Goal: Task Accomplishment & Management: Manage account settings

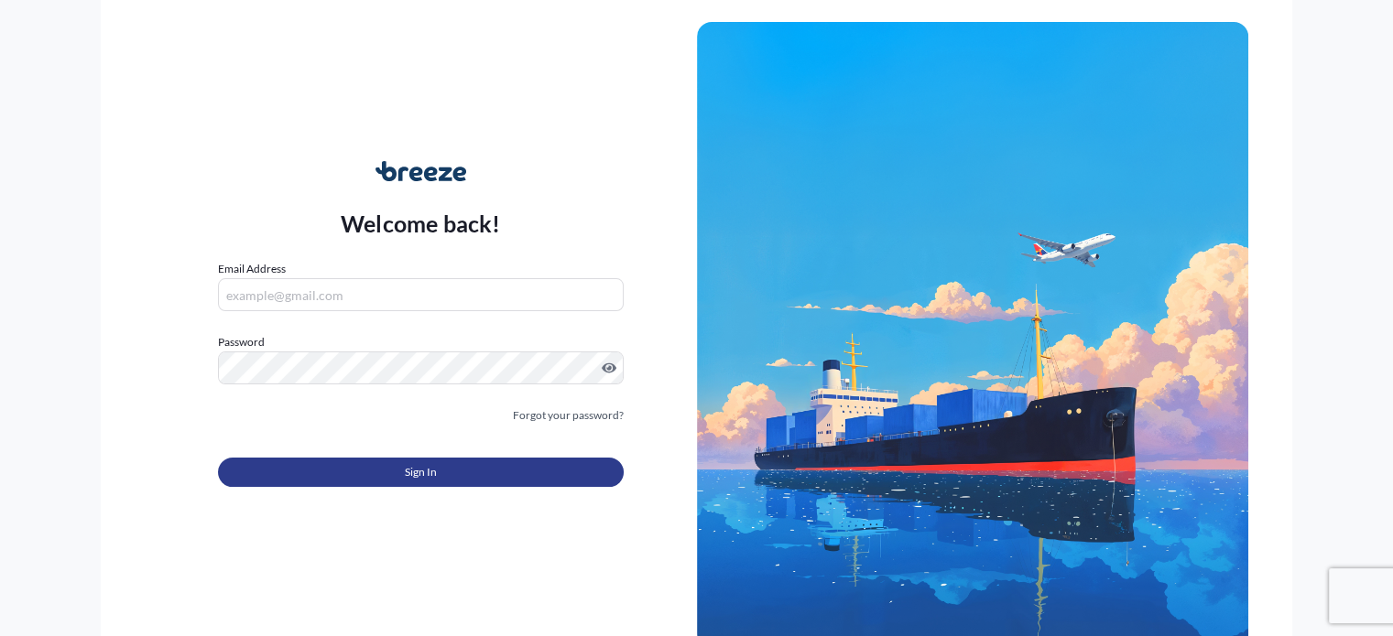
type input "[EMAIL_ADDRESS][DOMAIN_NAME]"
click at [378, 463] on button "Sign In" at bounding box center [420, 472] width 405 height 29
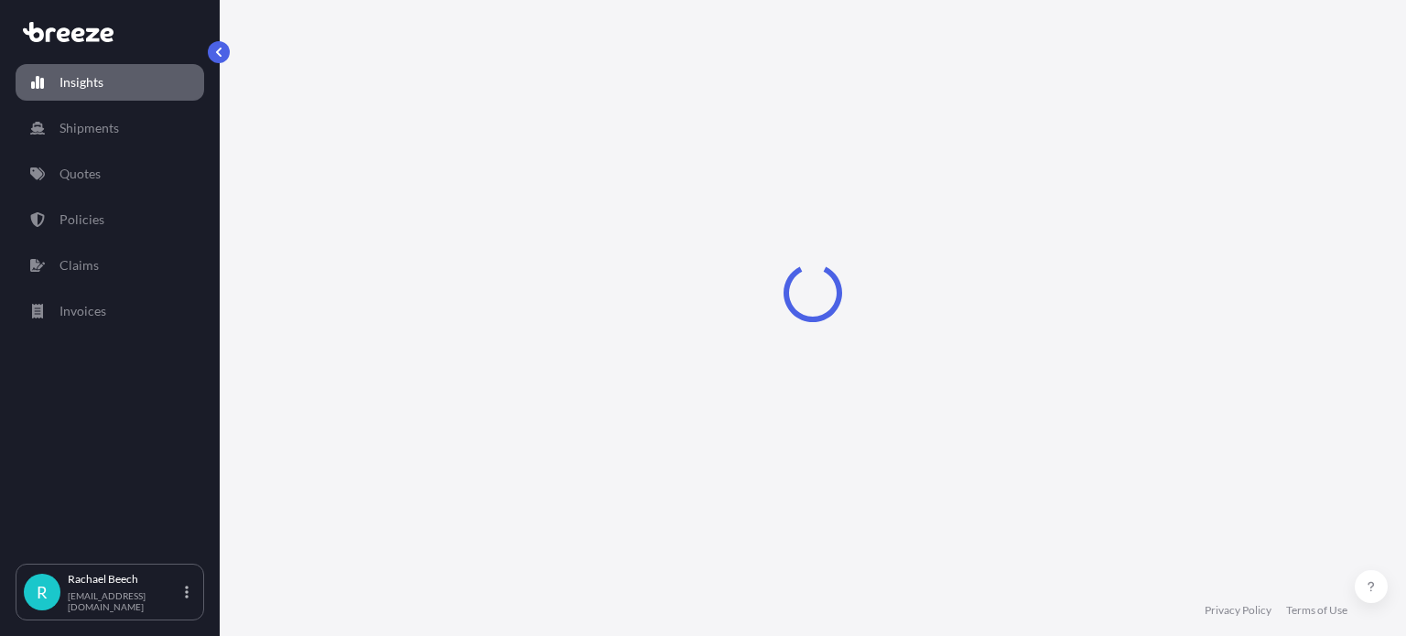
select select "2025"
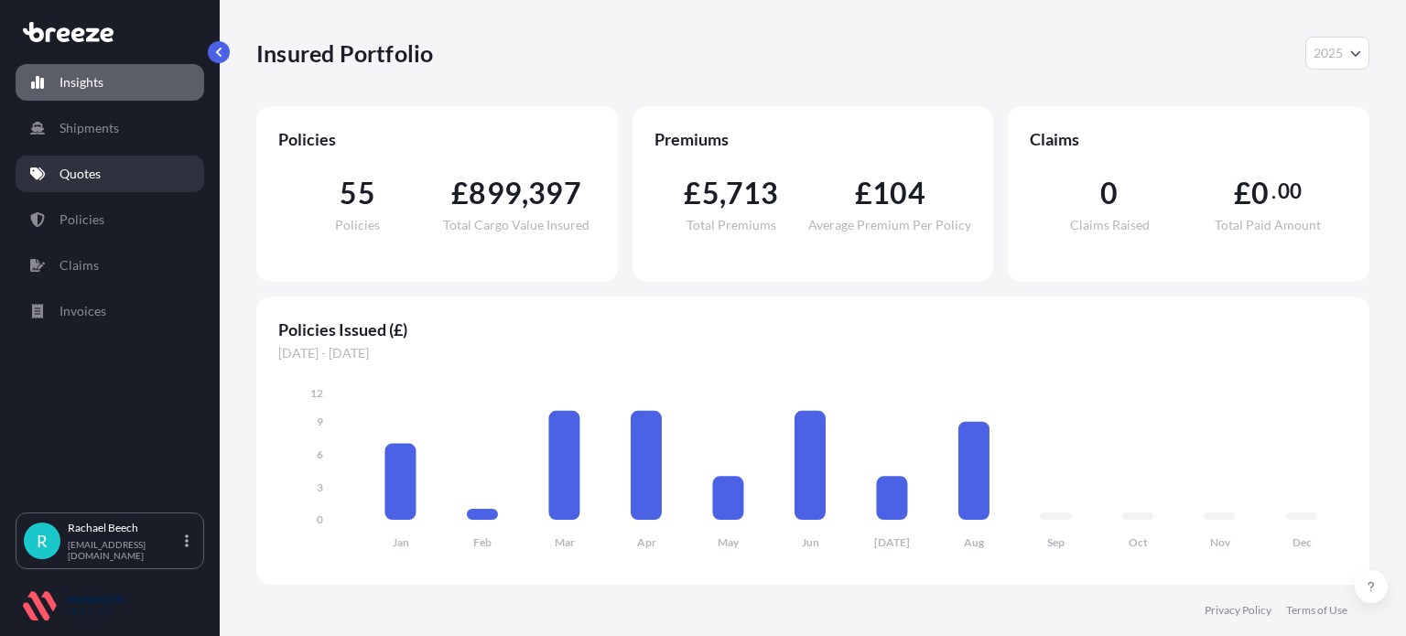
click at [91, 170] on p "Quotes" at bounding box center [80, 174] width 41 height 18
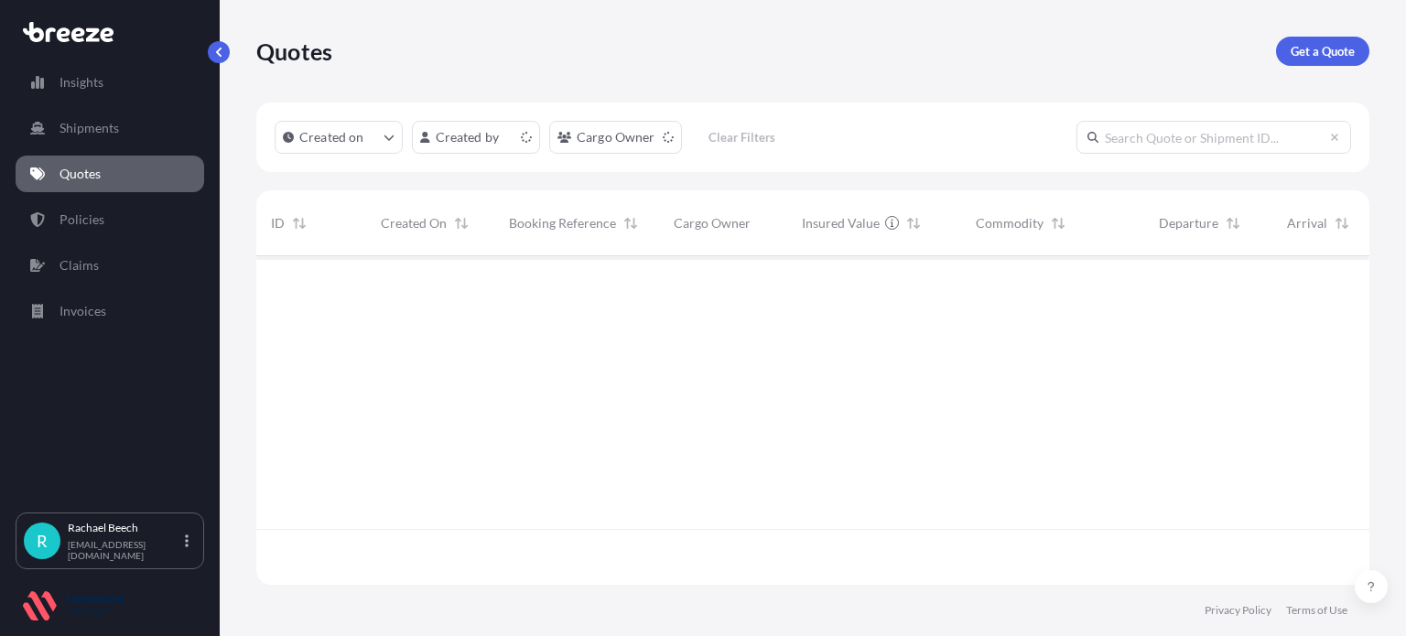
scroll to position [325, 1099]
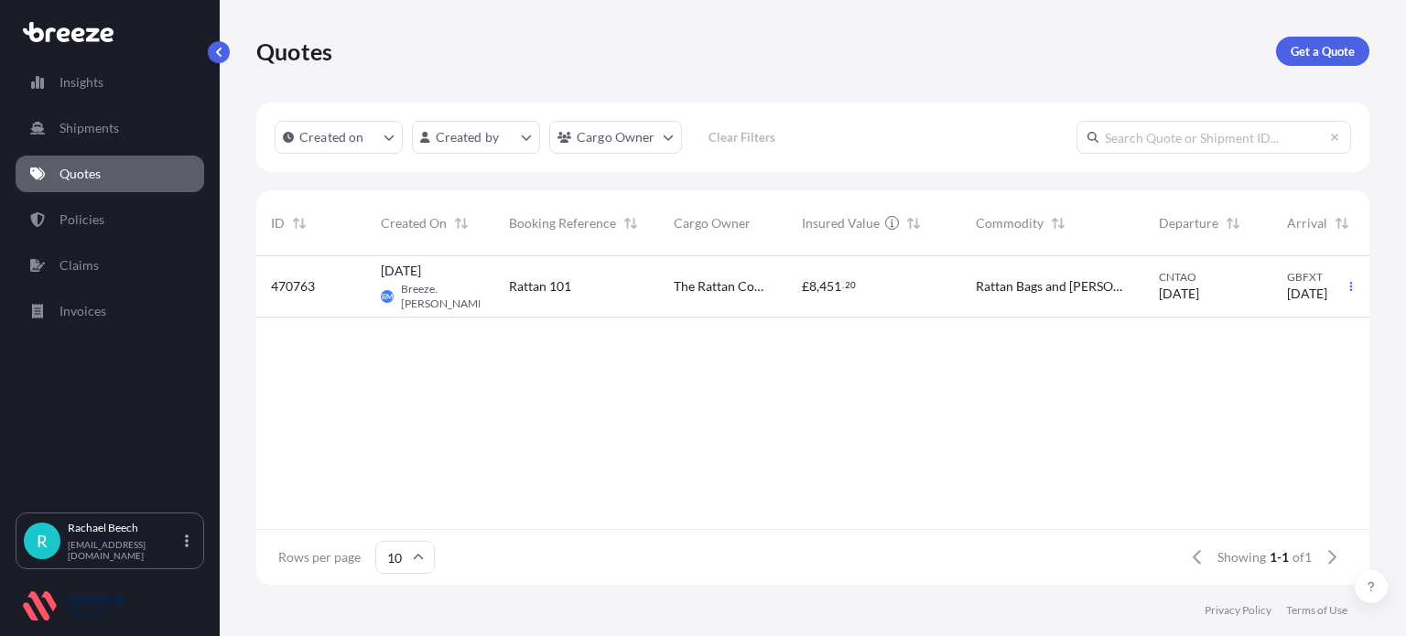
click at [461, 407] on div "470763 [DATE] [PERSON_NAME].Admin Mannson Rattan 101 The Rattan Company Ltd £ 8…" at bounding box center [956, 392] width 1401 height 273
click at [1337, 49] on p "Get a Quote" at bounding box center [1323, 51] width 64 height 18
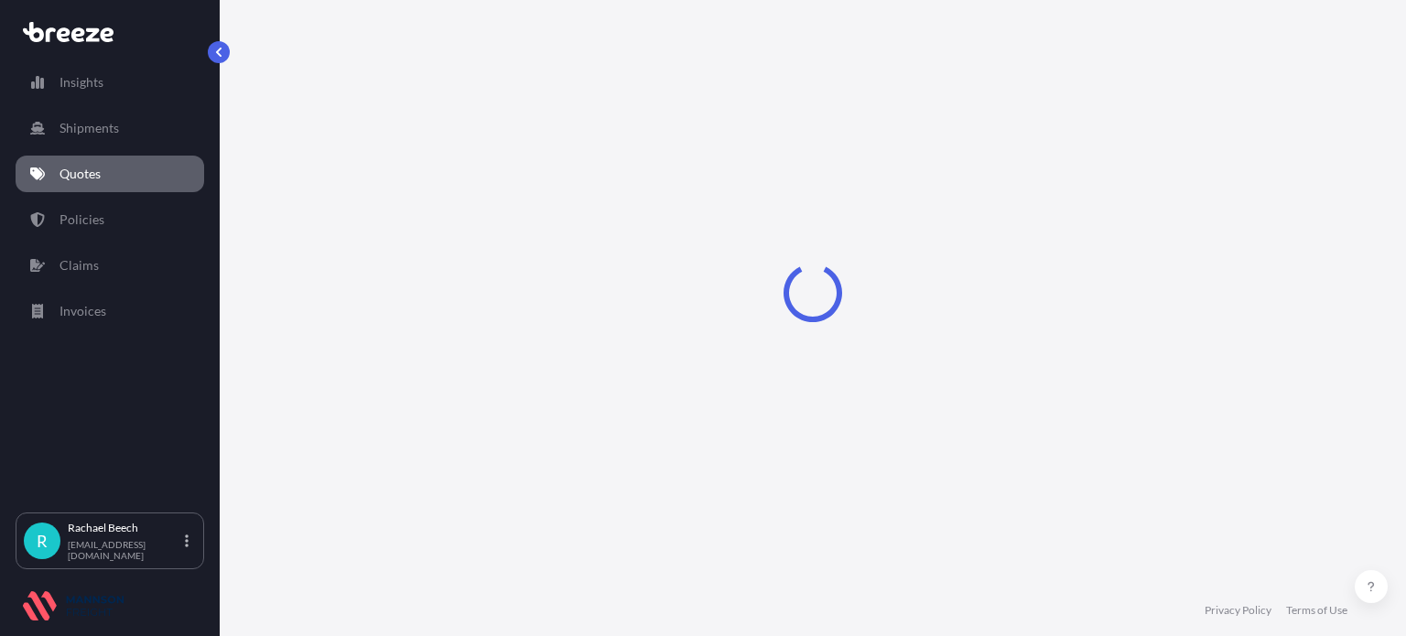
select select "Sea"
select select "1"
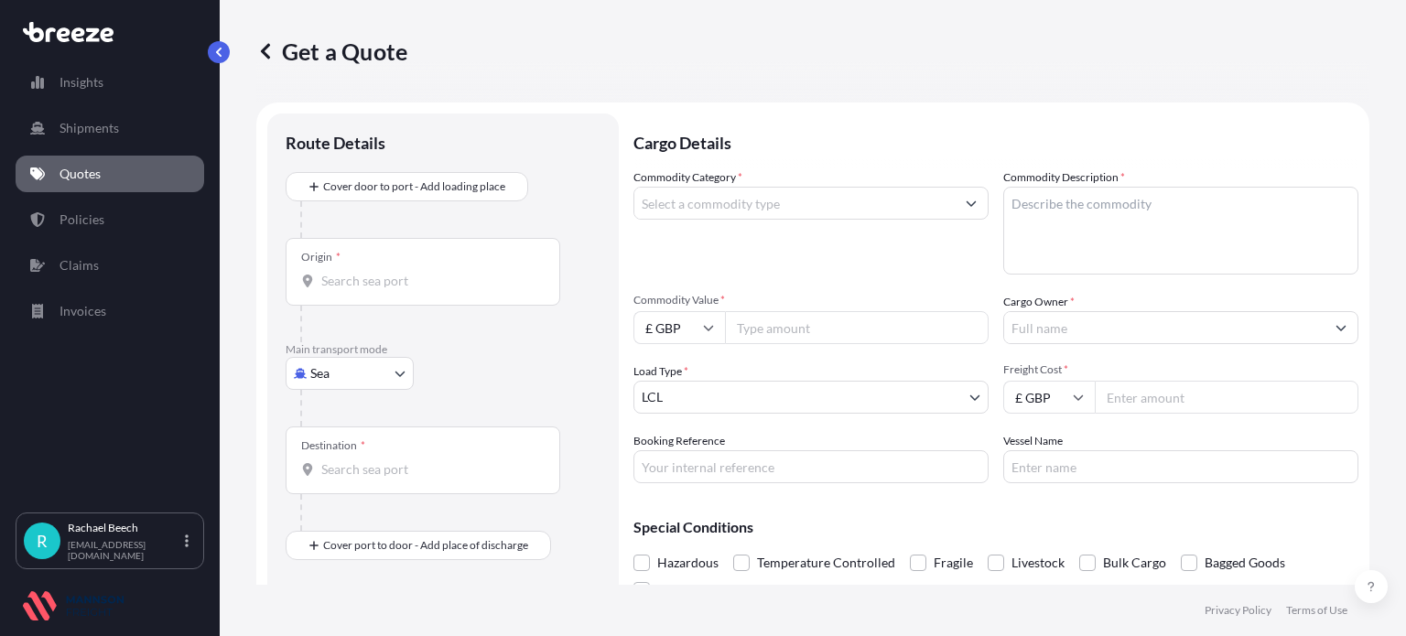
scroll to position [29, 0]
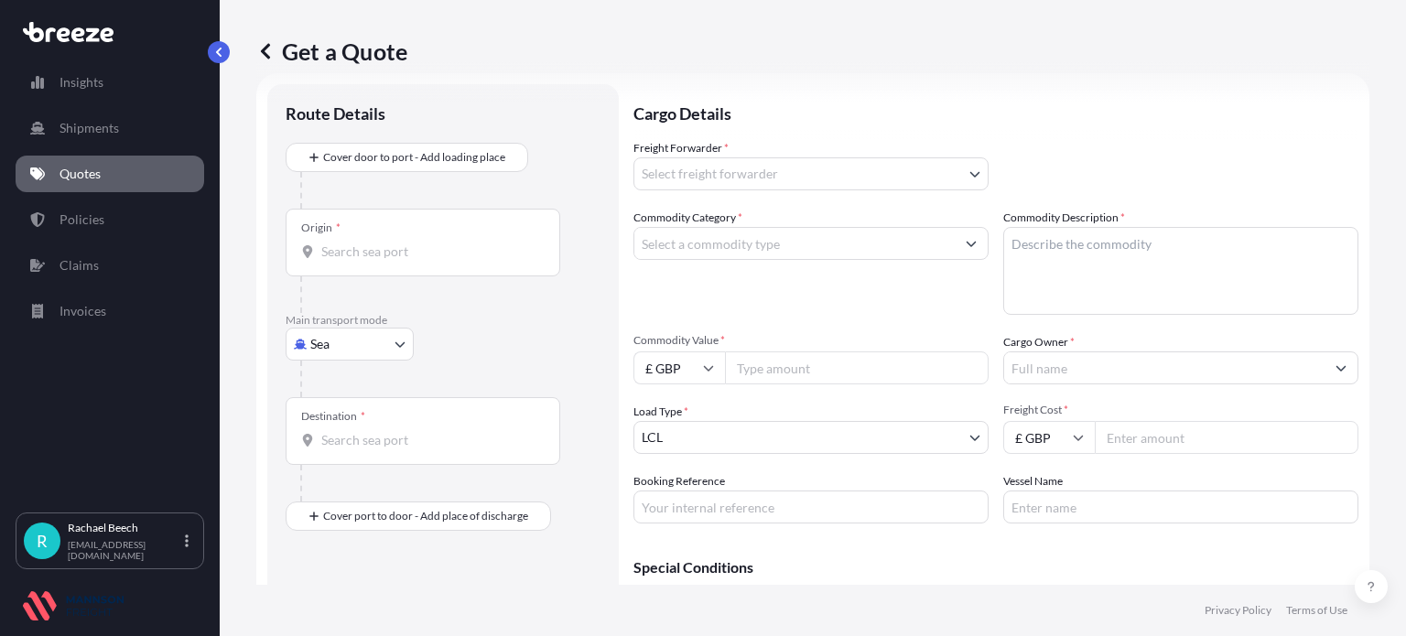
click at [413, 244] on input "Origin *" at bounding box center [429, 252] width 216 height 18
click at [353, 454] on div "Destination *" at bounding box center [423, 431] width 275 height 68
click at [353, 450] on input "Destination *" at bounding box center [429, 440] width 216 height 18
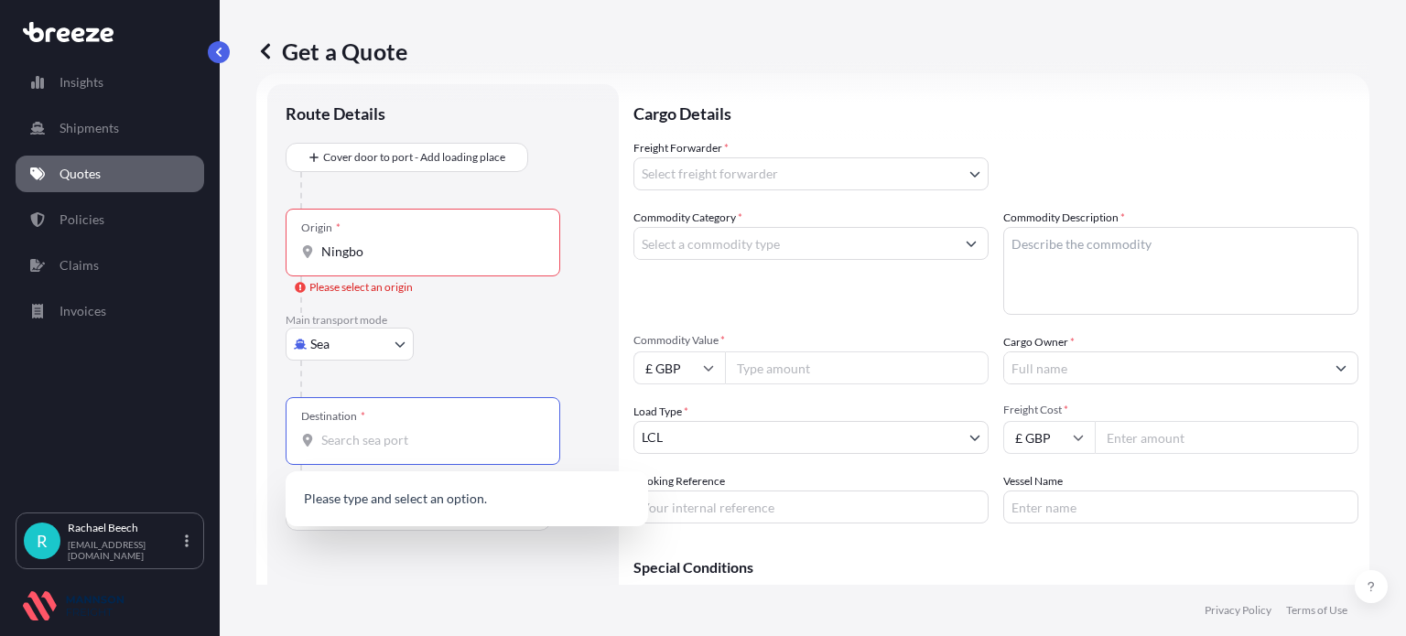
click at [378, 260] on input "Ningbo" at bounding box center [429, 252] width 216 height 18
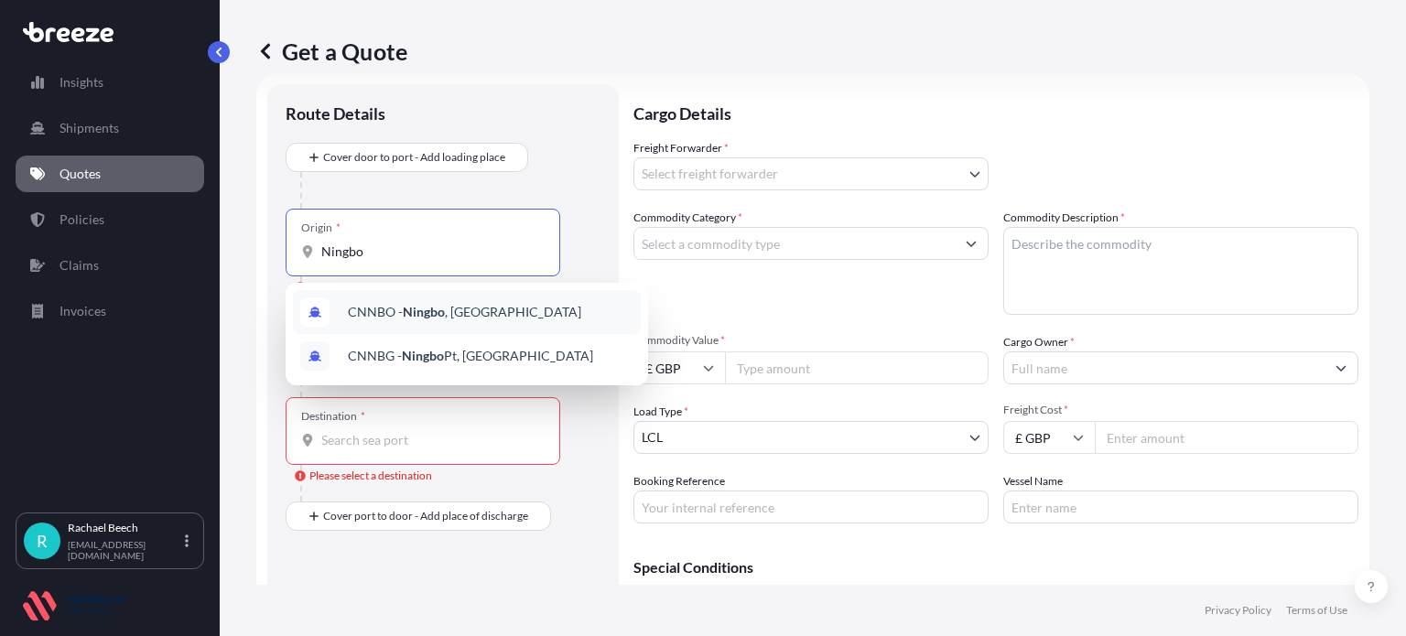
type input "CNNBO - Ningbo, [GEOGRAPHIC_DATA]"
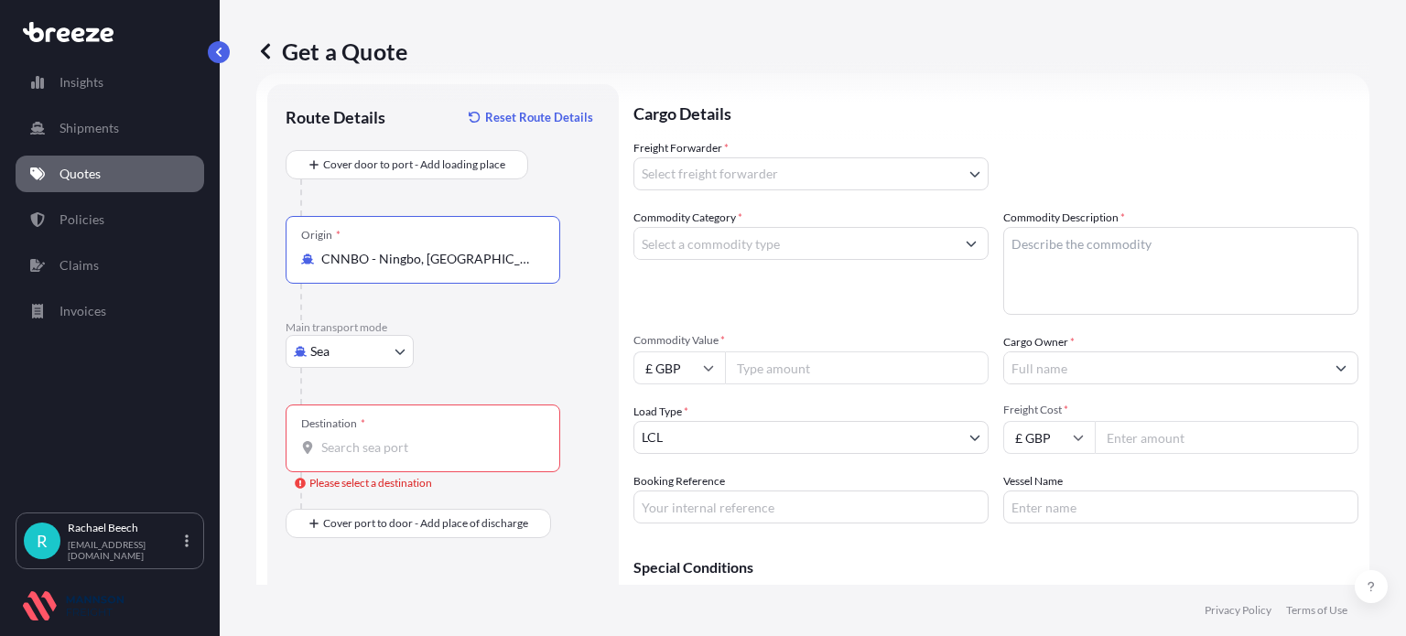
click at [363, 451] on input "Destination * Please select a destination" at bounding box center [429, 448] width 216 height 18
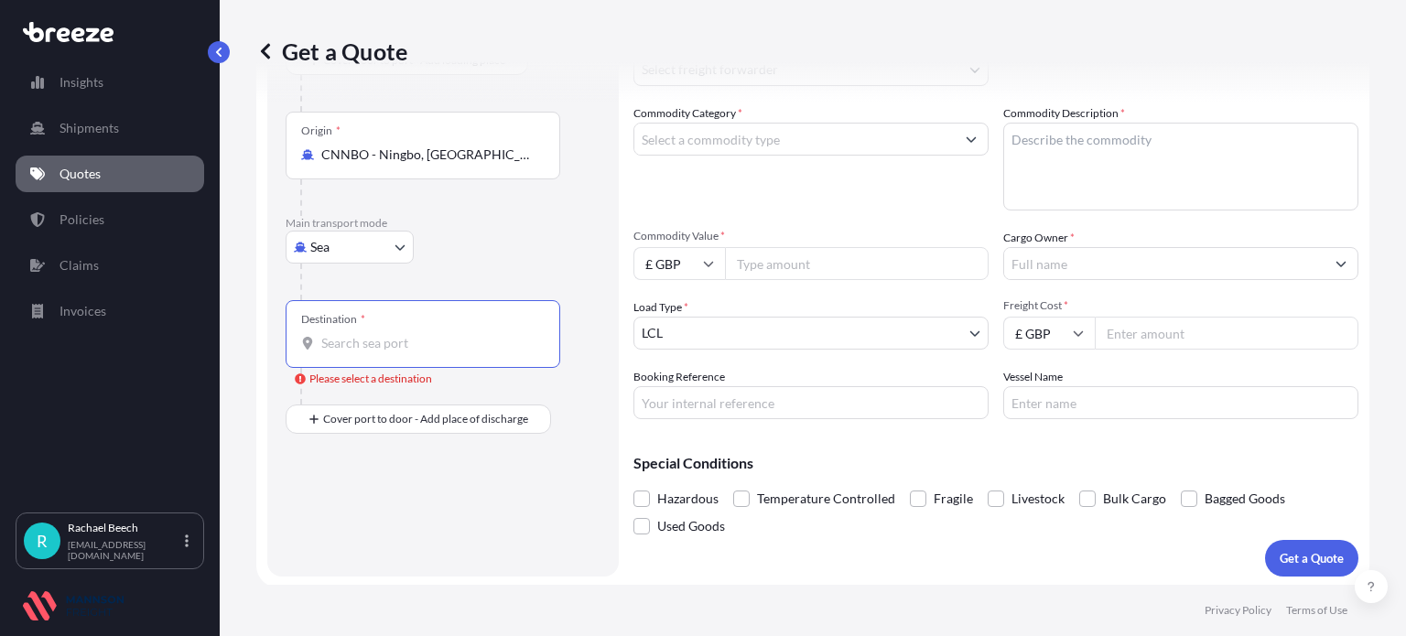
scroll to position [136, 0]
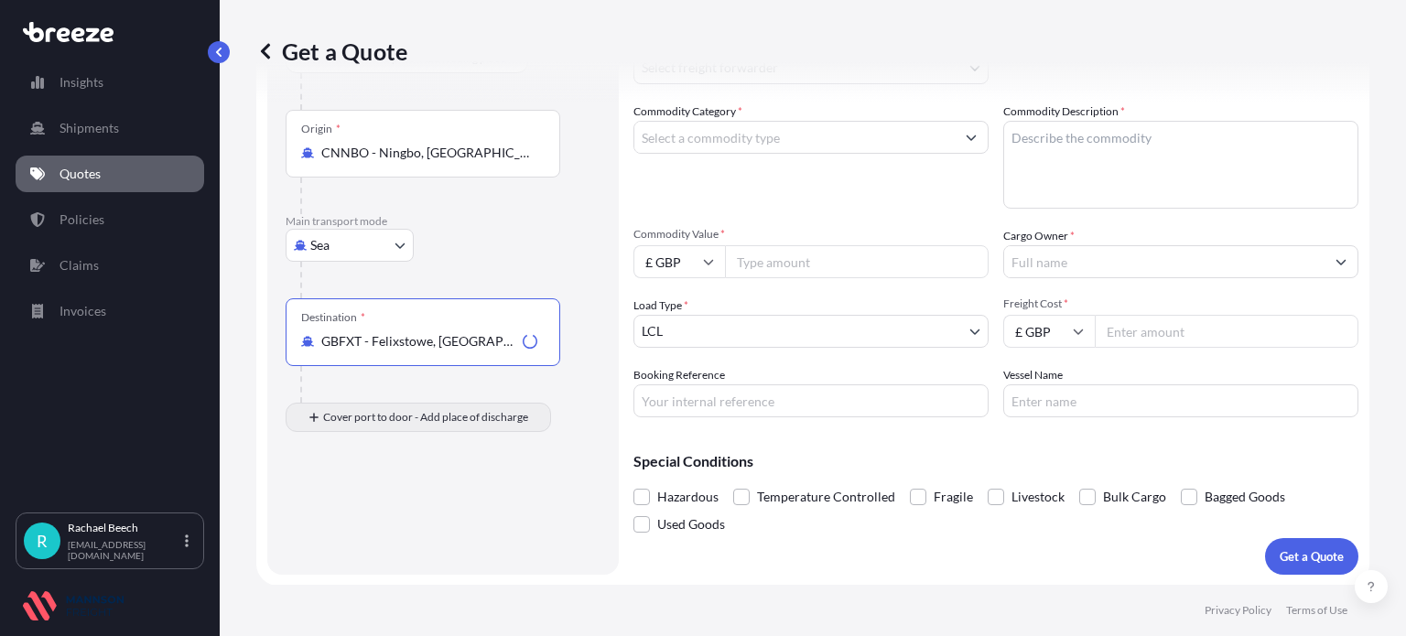
type input "GBFXT - Felixstowe, [GEOGRAPHIC_DATA]"
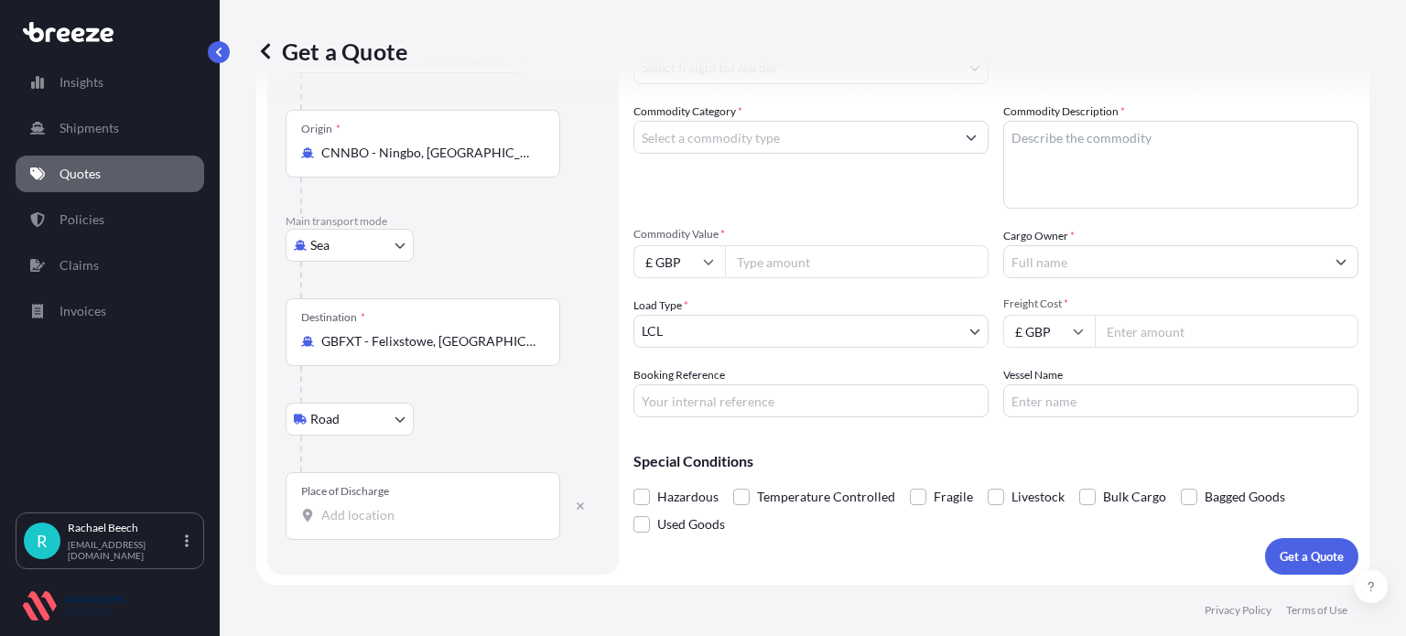
click at [349, 518] on input "Place of Discharge" at bounding box center [429, 515] width 216 height 18
click at [406, 515] on input "Place of Discharge" at bounding box center [429, 515] width 216 height 18
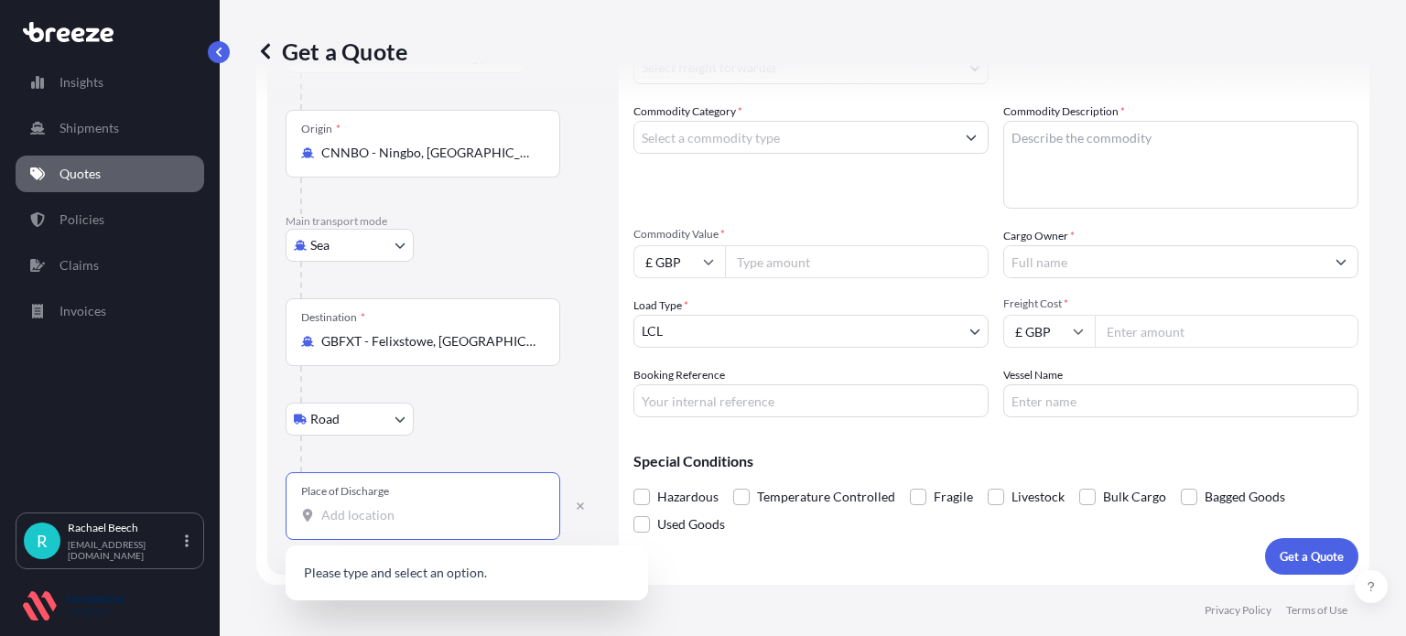
paste input "PE7 3FW"
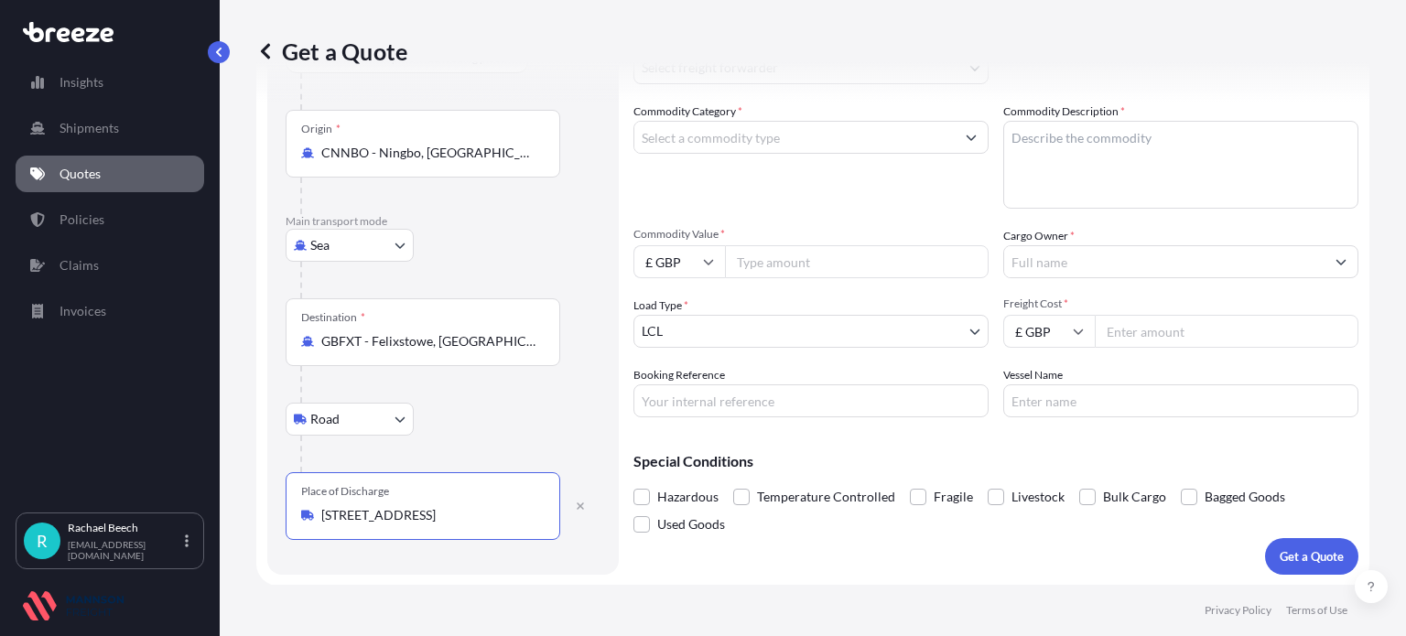
type input "[STREET_ADDRESS]"
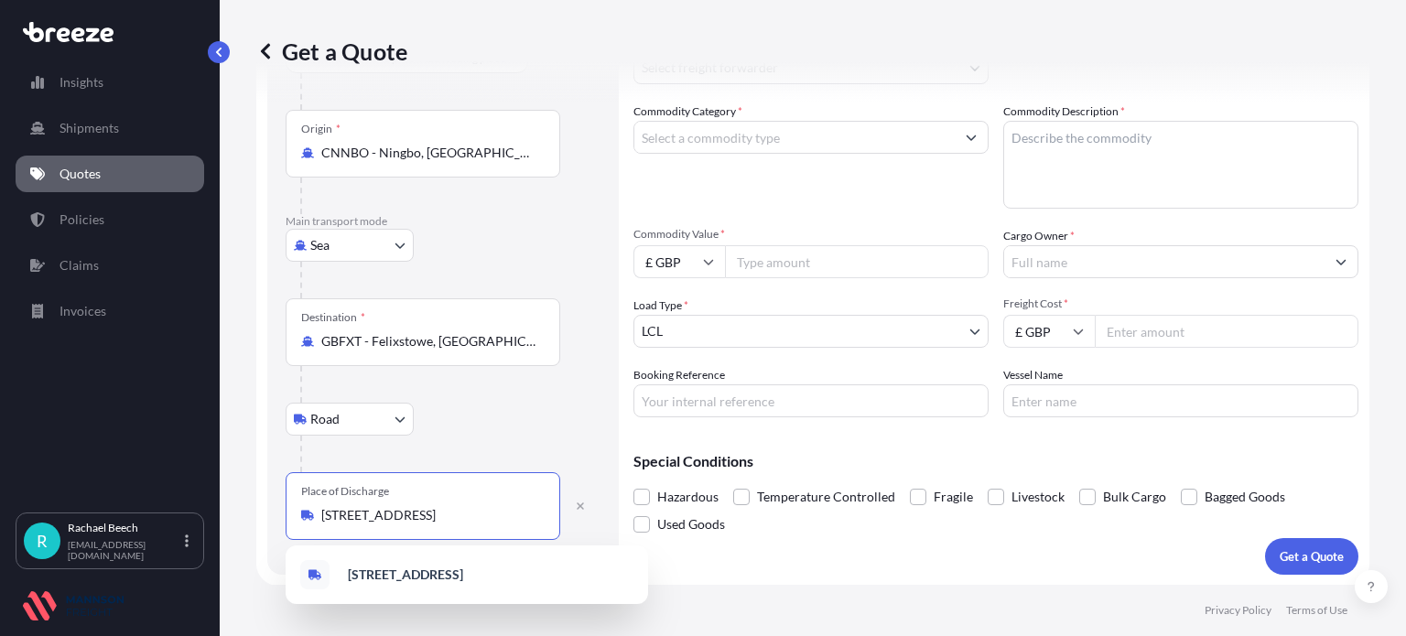
click at [718, 125] on input "Commodity Category *" at bounding box center [795, 137] width 320 height 33
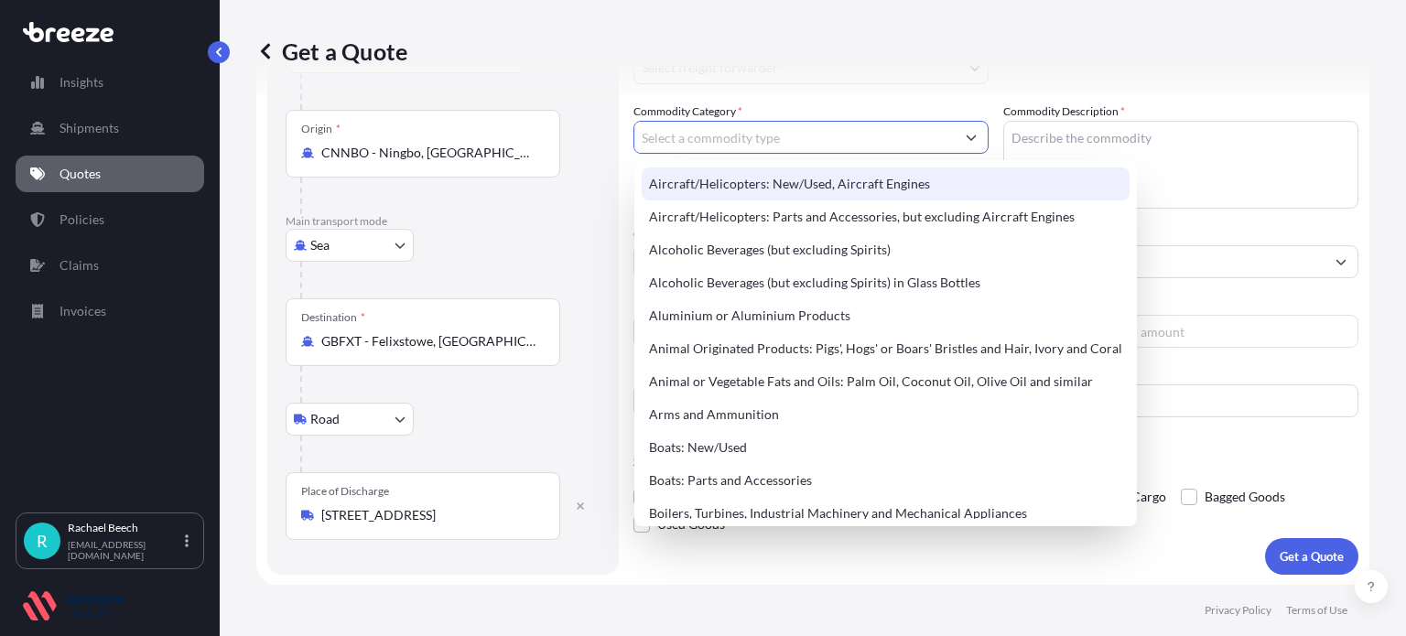
click at [579, 219] on p "Main transport mode" at bounding box center [443, 221] width 315 height 15
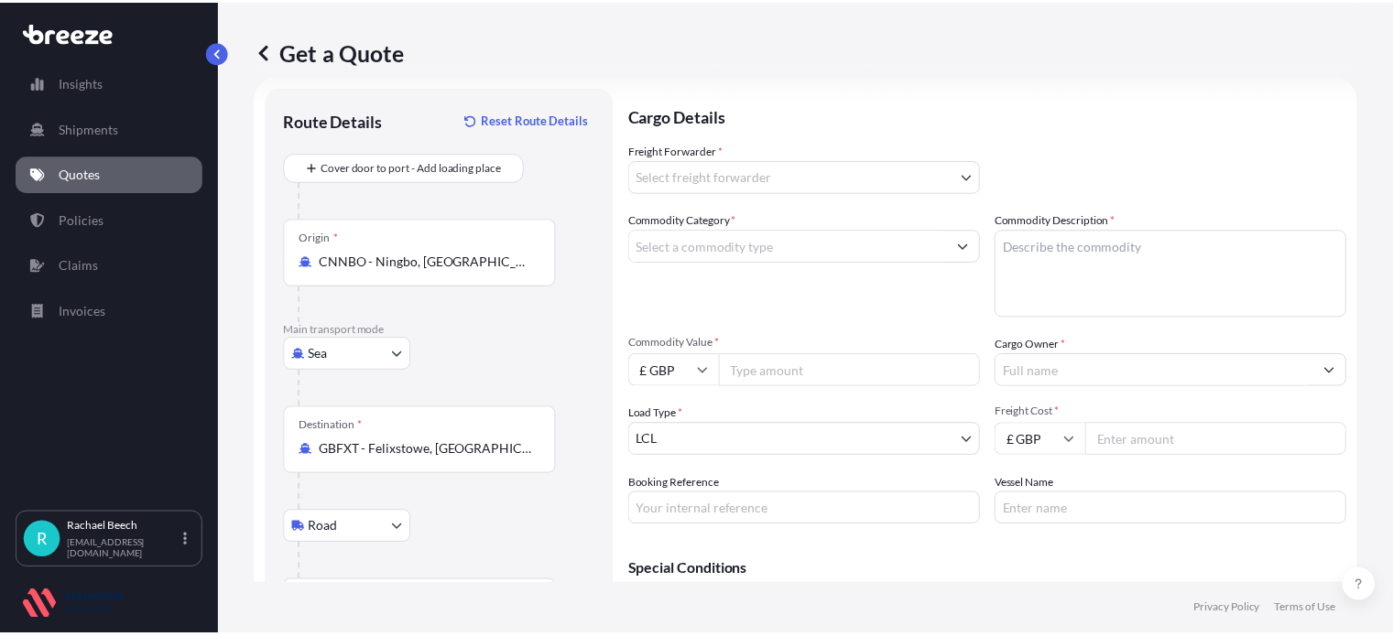
scroll to position [0, 0]
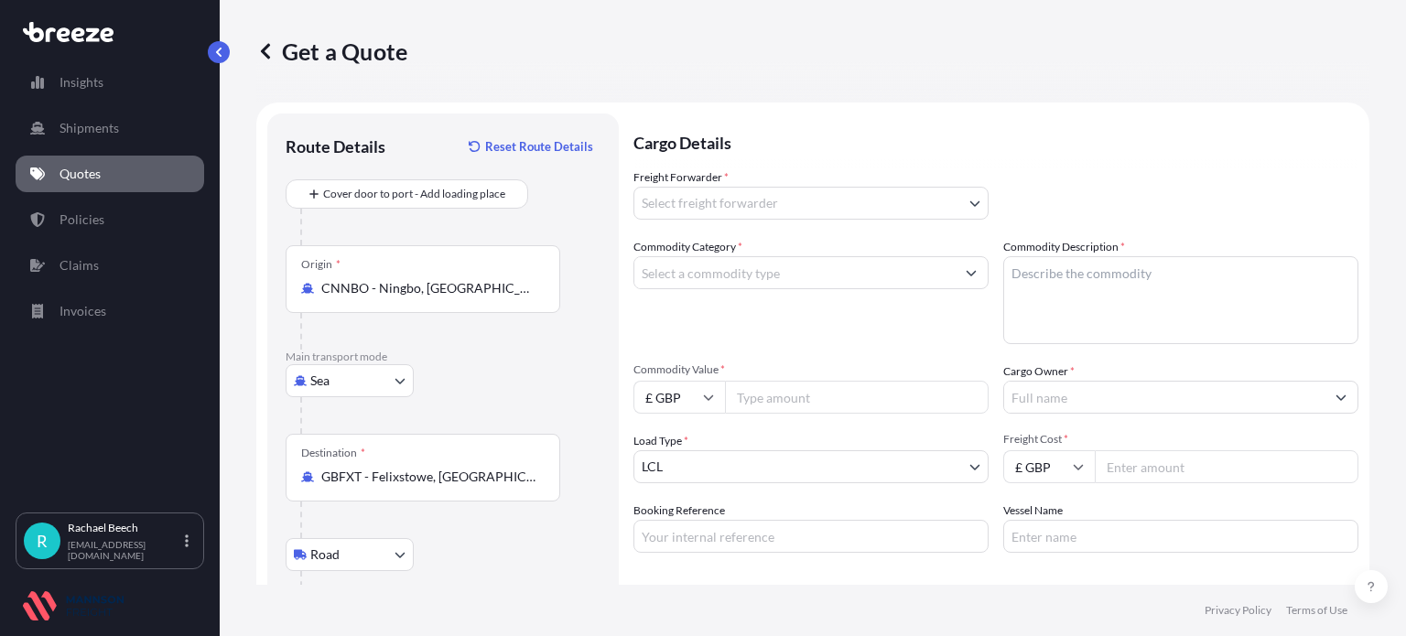
click at [698, 210] on body "Insights Shipments Quotes Policies Claims Invoices R [PERSON_NAME] [EMAIL_ADDRE…" at bounding box center [703, 318] width 1406 height 636
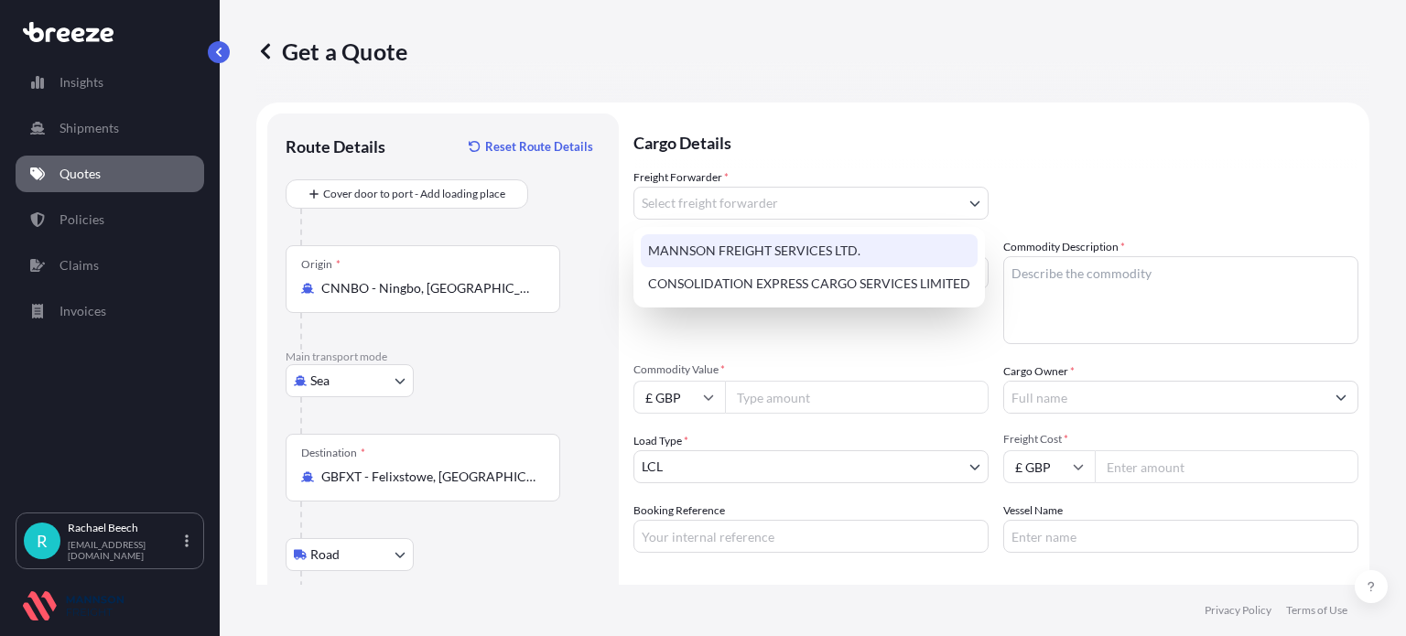
click at [722, 249] on div "MANNSON FREIGHT SERVICES LTD." at bounding box center [809, 250] width 337 height 33
select select "31417"
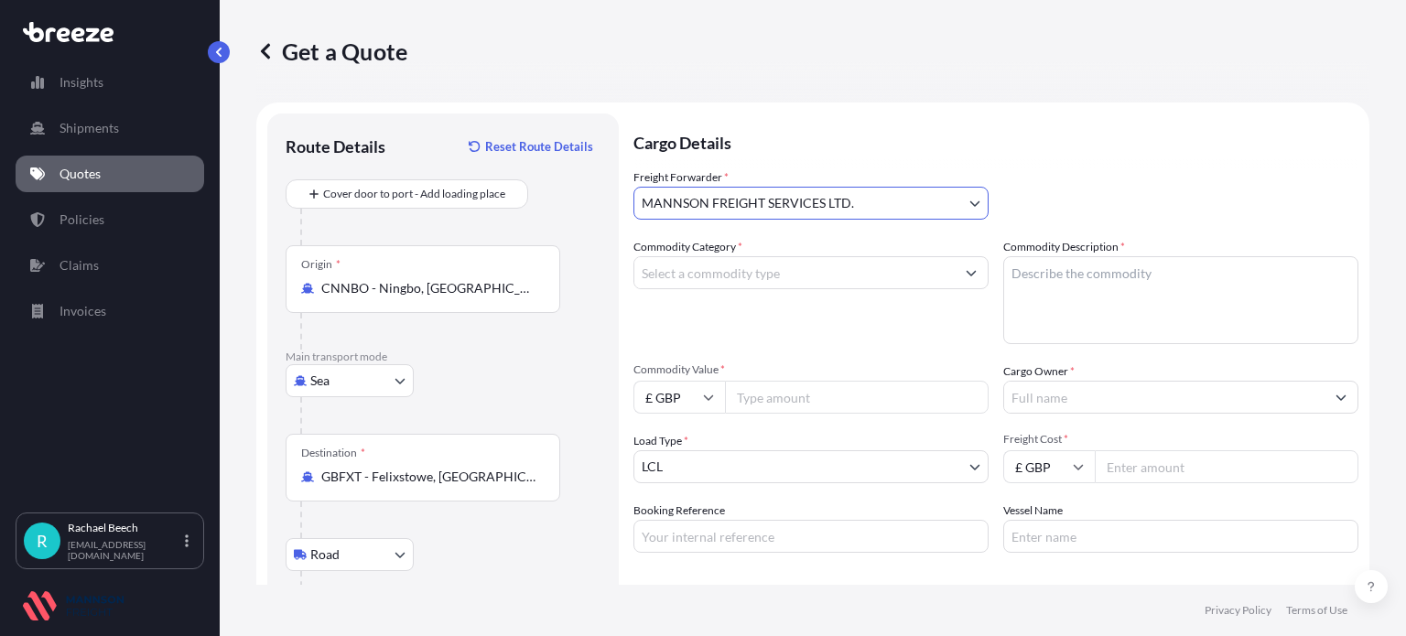
click at [688, 274] on input "Commodity Category *" at bounding box center [795, 272] width 320 height 33
click at [967, 277] on button "Show suggestions" at bounding box center [971, 272] width 33 height 33
click at [970, 274] on button "Show suggestions" at bounding box center [971, 272] width 33 height 33
click at [1148, 286] on textarea "Commodity Description *" at bounding box center [1181, 300] width 355 height 88
click at [849, 307] on div "Commodity Category *" at bounding box center [811, 291] width 355 height 106
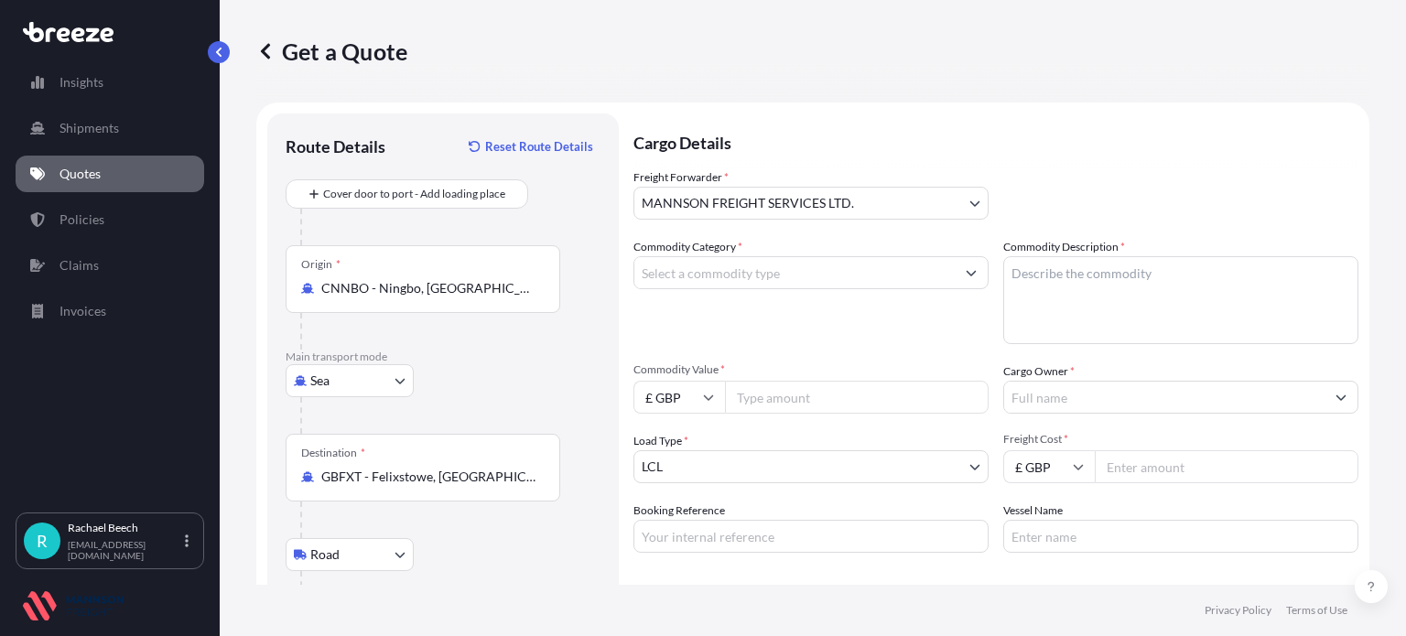
click at [969, 276] on button "Show suggestions" at bounding box center [971, 272] width 33 height 33
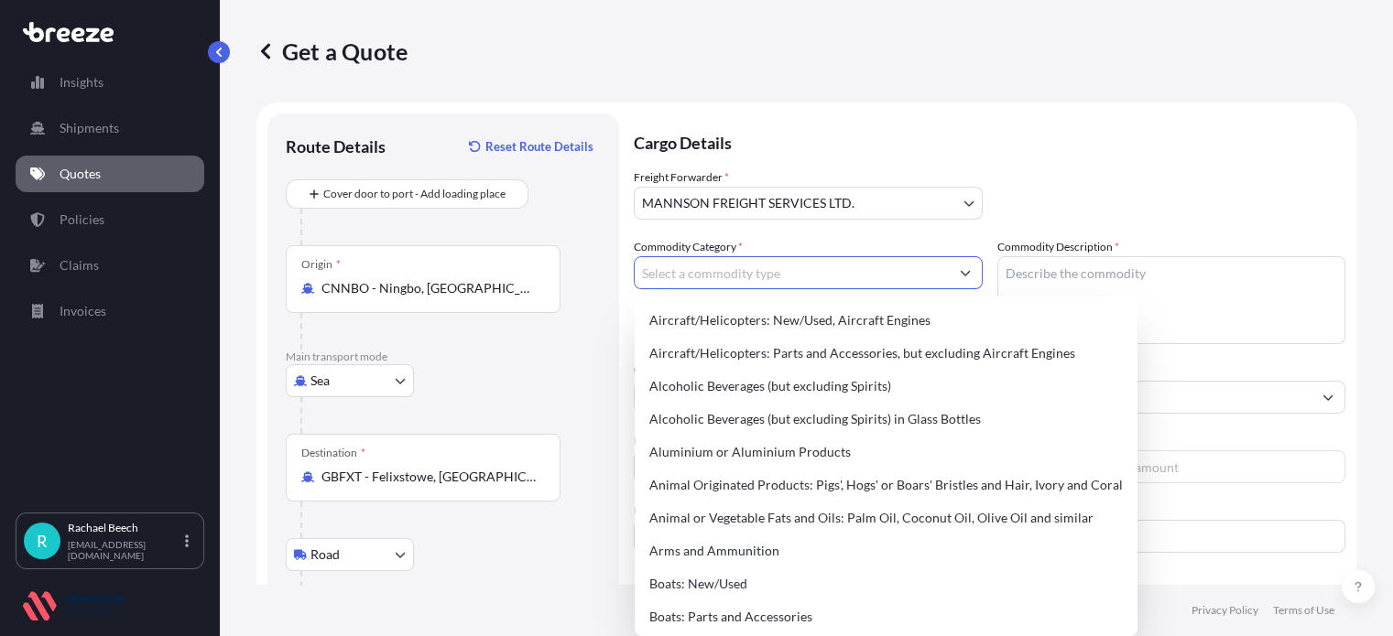
click at [967, 270] on button "Show suggestions" at bounding box center [965, 272] width 33 height 33
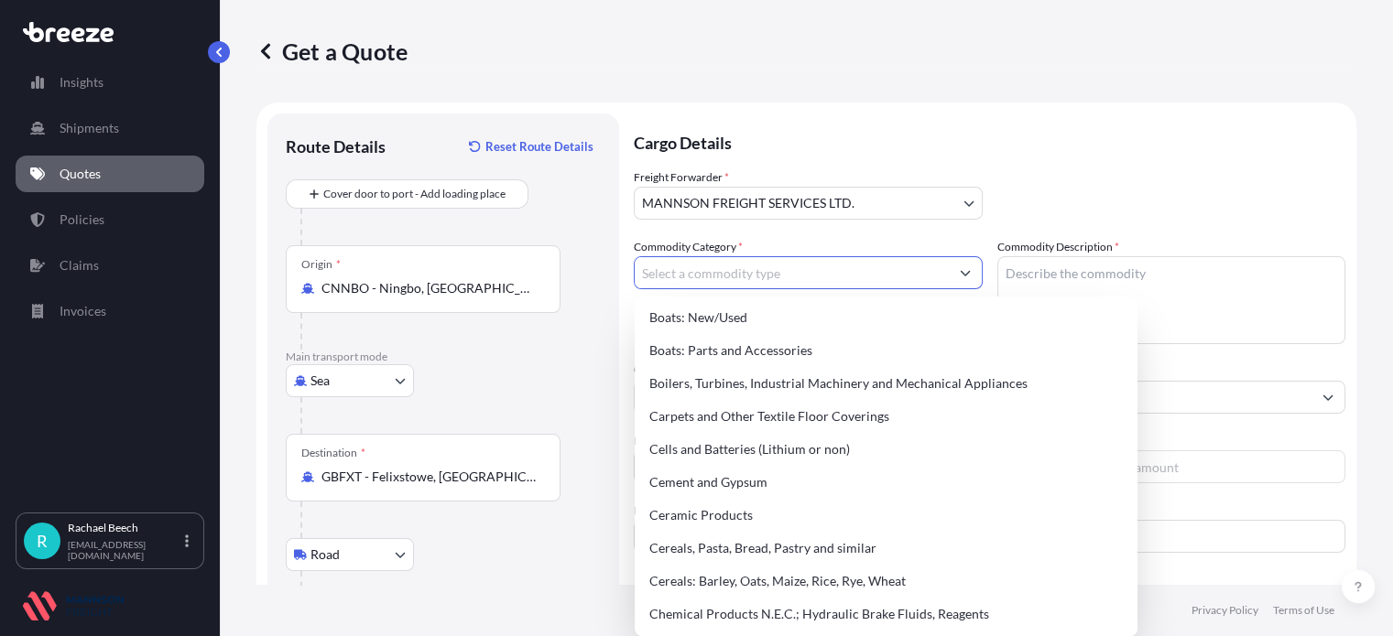
scroll to position [275, 0]
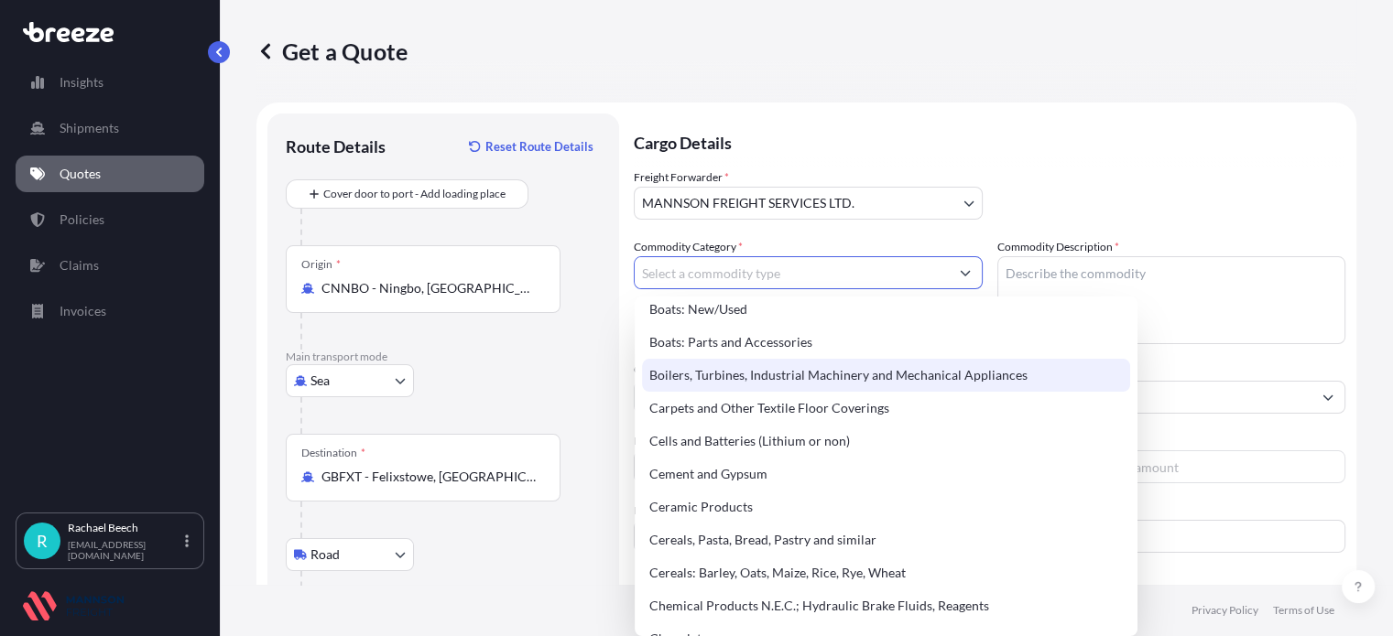
click at [840, 385] on div "Boilers, Turbines, Industrial Machinery and Mechanical Appliances" at bounding box center [886, 375] width 488 height 33
type input "Boilers, Turbines, Industrial Machinery and Mechanical Appliances"
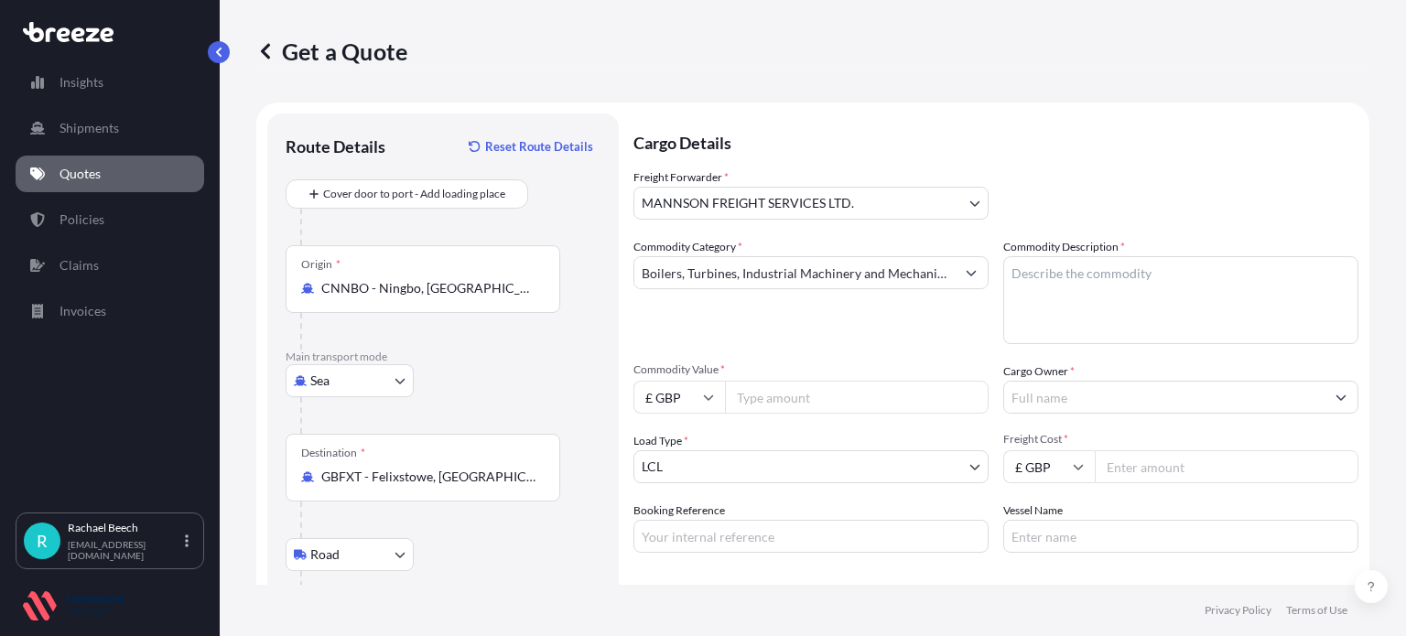
click at [1036, 288] on textarea "Commodity Description *" at bounding box center [1181, 300] width 355 height 88
click at [1142, 288] on textarea "Commodity Description *" at bounding box center [1181, 300] width 355 height 88
paste textarea "84412000 00"
drag, startPoint x: 1130, startPoint y: 285, endPoint x: 928, endPoint y: 280, distance: 202.4
click at [928, 280] on div "Commodity Category * Boilers, Turbines, Industrial Machinery and Mechanical App…" at bounding box center [996, 395] width 725 height 315
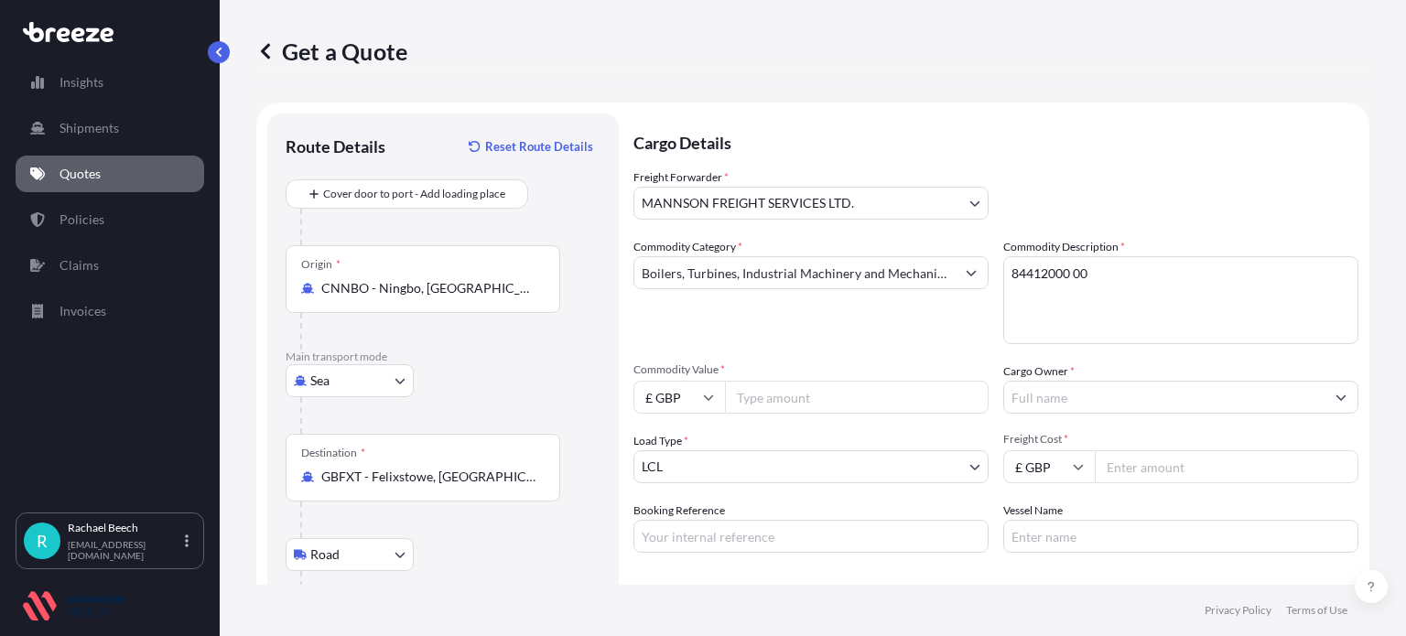
click at [1128, 277] on textarea "84412000 00" at bounding box center [1181, 300] width 355 height 88
drag, startPoint x: 1014, startPoint y: 277, endPoint x: 908, endPoint y: 277, distance: 105.3
click at [908, 277] on div "Commodity Category * Boilers, Turbines, Industrial Machinery and Mechanical App…" at bounding box center [996, 395] width 725 height 315
paste textarea "VisiCut S-2500 automatic core cutter HS code: 84412000 00"
type textarea "VisiCut S-2500 automatic core cutter HS code: 84412000 00"
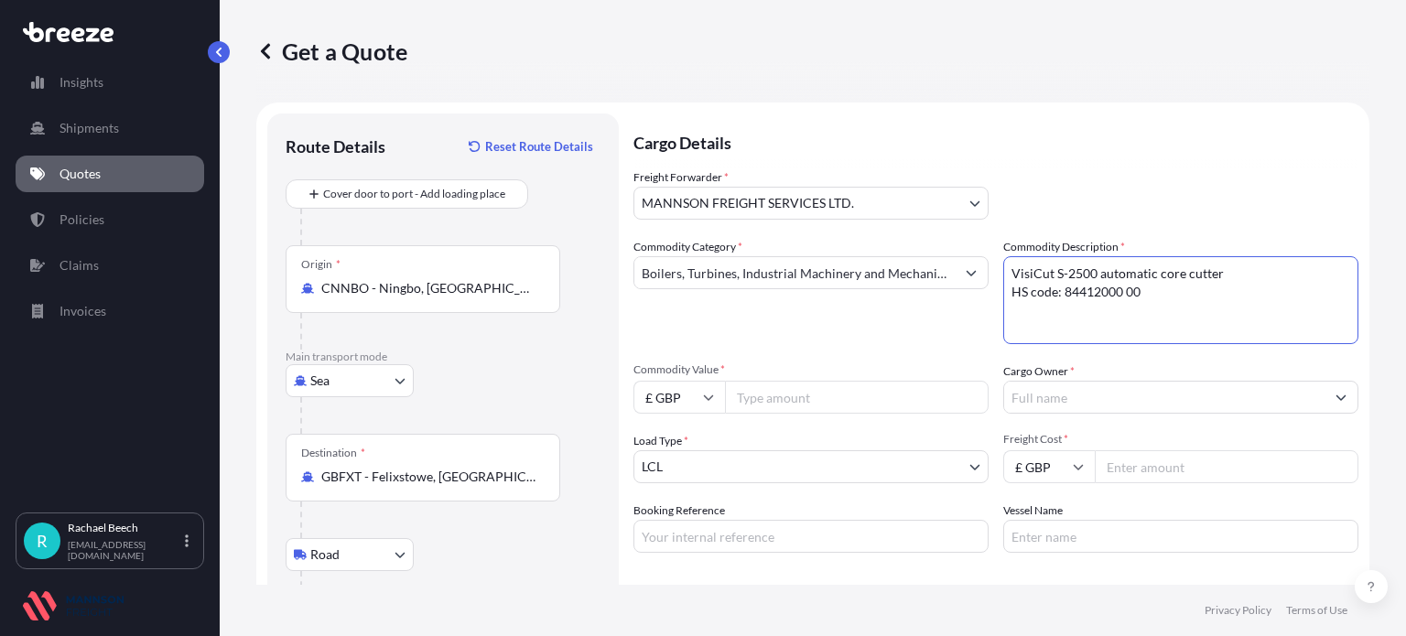
click at [793, 332] on div "Commodity Category * Boilers, Turbines, Industrial Machinery and Mechanical App…" at bounding box center [811, 291] width 355 height 106
click at [782, 395] on input "Commodity Value *" at bounding box center [857, 397] width 264 height 33
click at [817, 391] on input "12300" at bounding box center [857, 397] width 264 height 33
type input "12300.00"
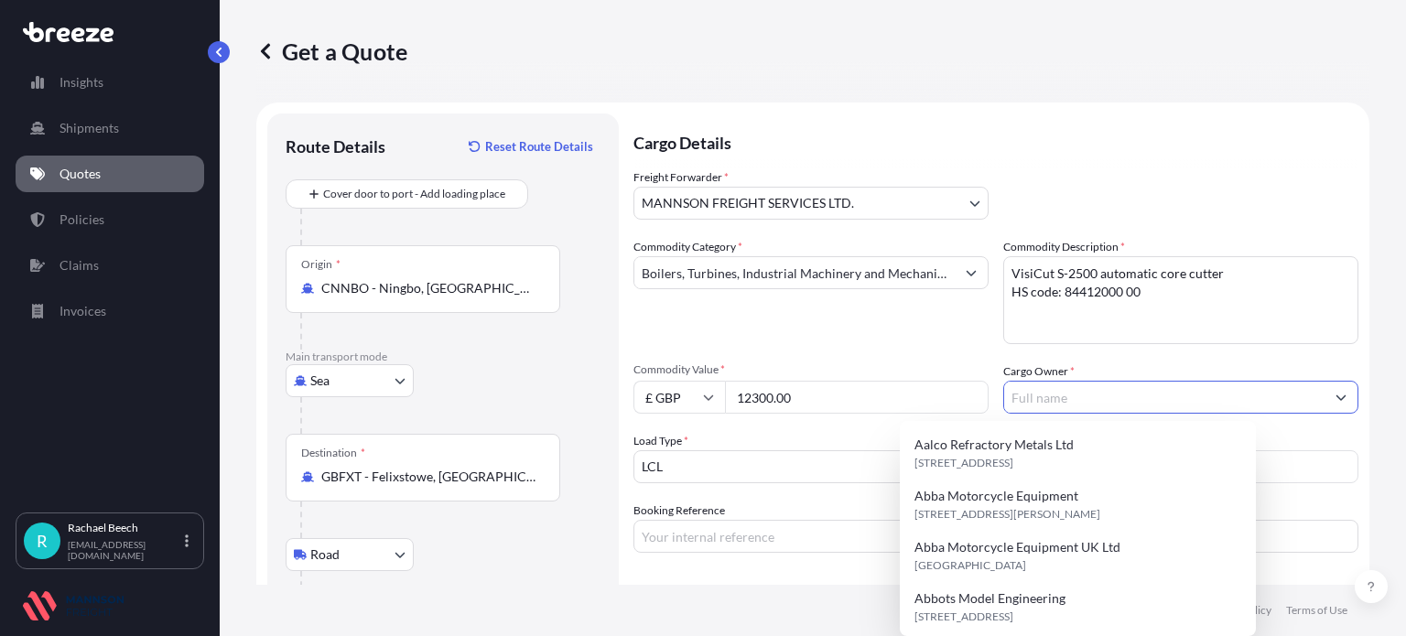
click at [1075, 393] on input "Cargo Owner *" at bounding box center [1164, 397] width 320 height 33
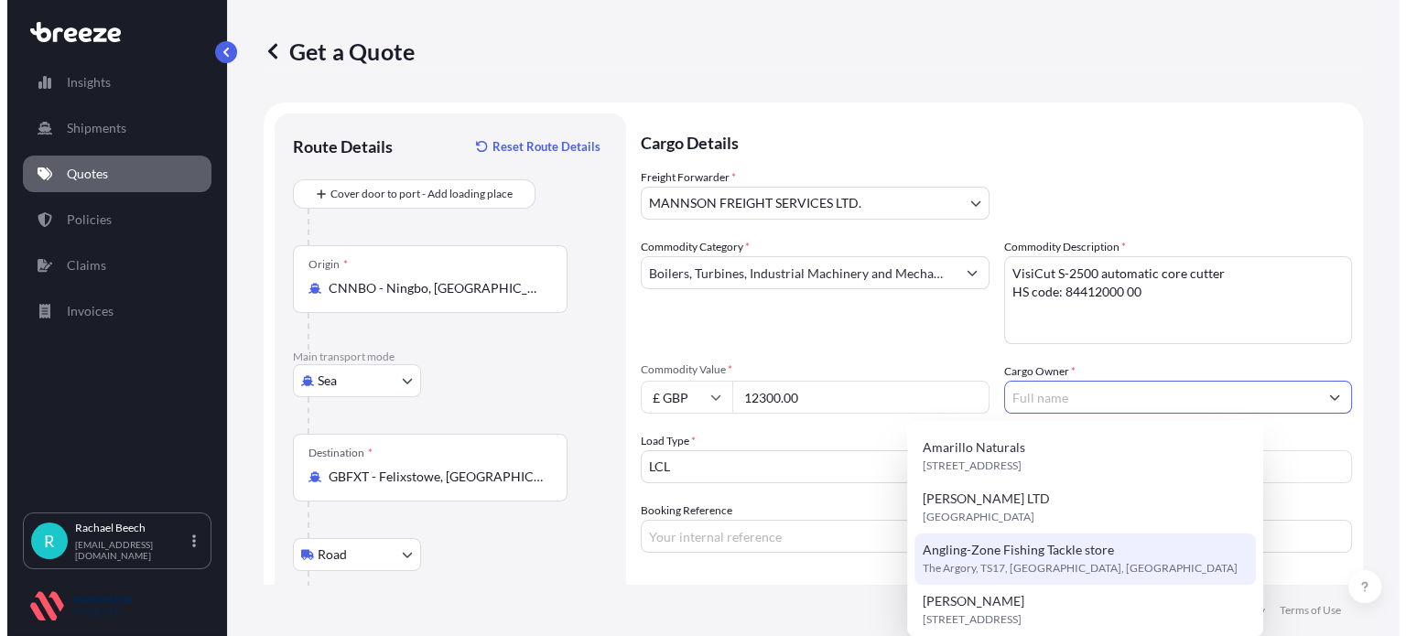
scroll to position [253, 0]
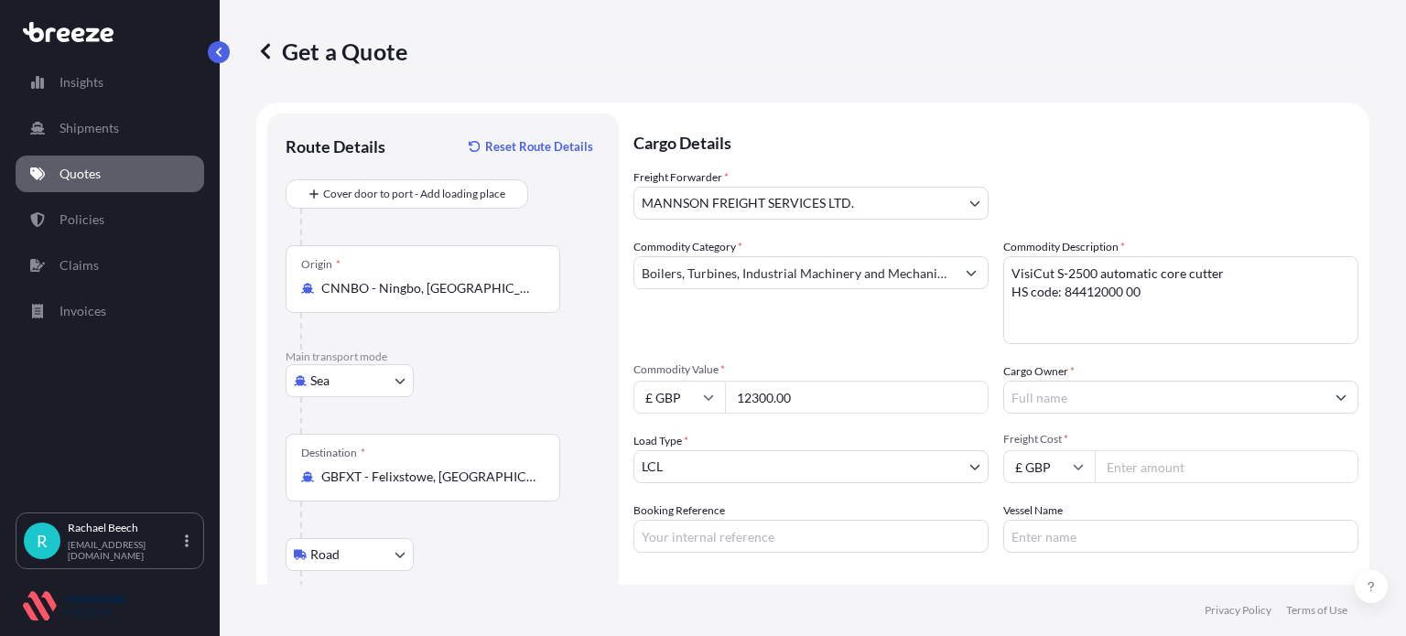
click at [1304, 169] on div "Freight Forwarder * MANNSON FREIGHT SERVICES LTD. MANNSON FREIGHT SERVICES LTD.…" at bounding box center [996, 193] width 725 height 51
click at [949, 618] on footer "Privacy Policy Terms of Use" at bounding box center [813, 610] width 1187 height 51
click at [1072, 396] on input "Cargo Owner *" at bounding box center [1164, 397] width 320 height 33
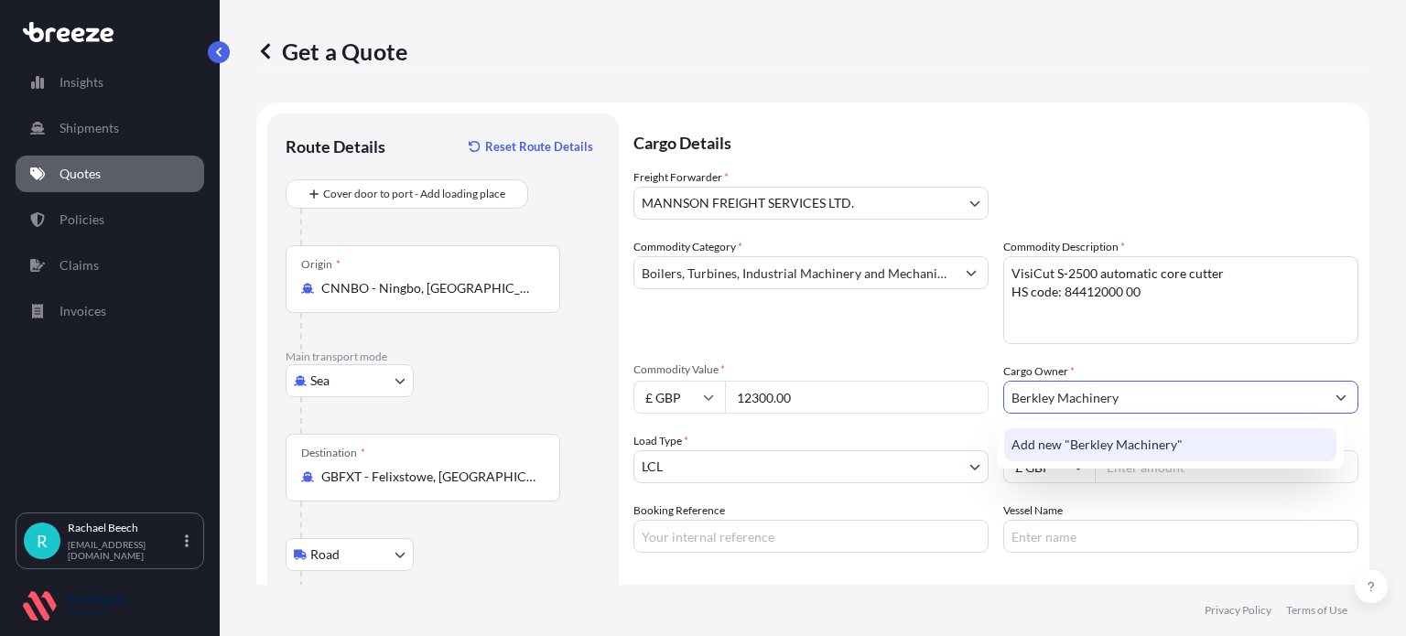
click at [1194, 446] on div "Add new "Berkley Machinery"" at bounding box center [1170, 445] width 332 height 33
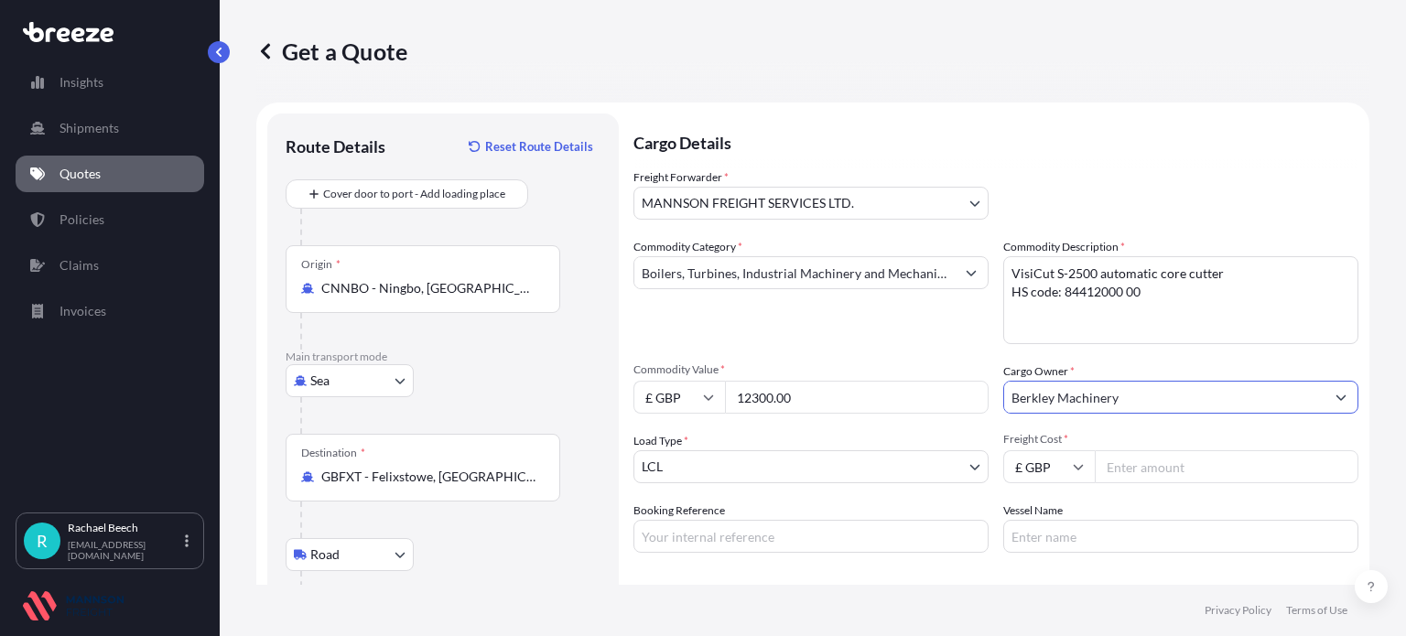
type input "Berkley Machinery"
click at [1158, 457] on input "Freight Cost *" at bounding box center [1227, 466] width 264 height 33
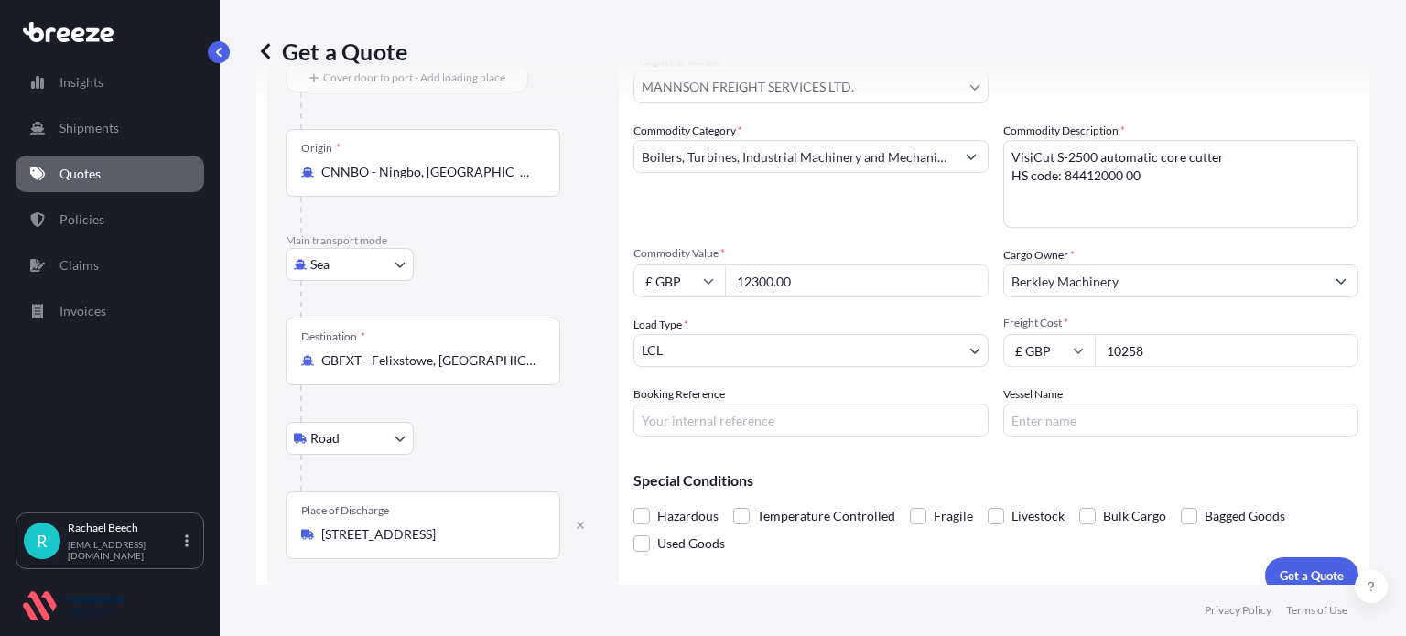
scroll to position [136, 0]
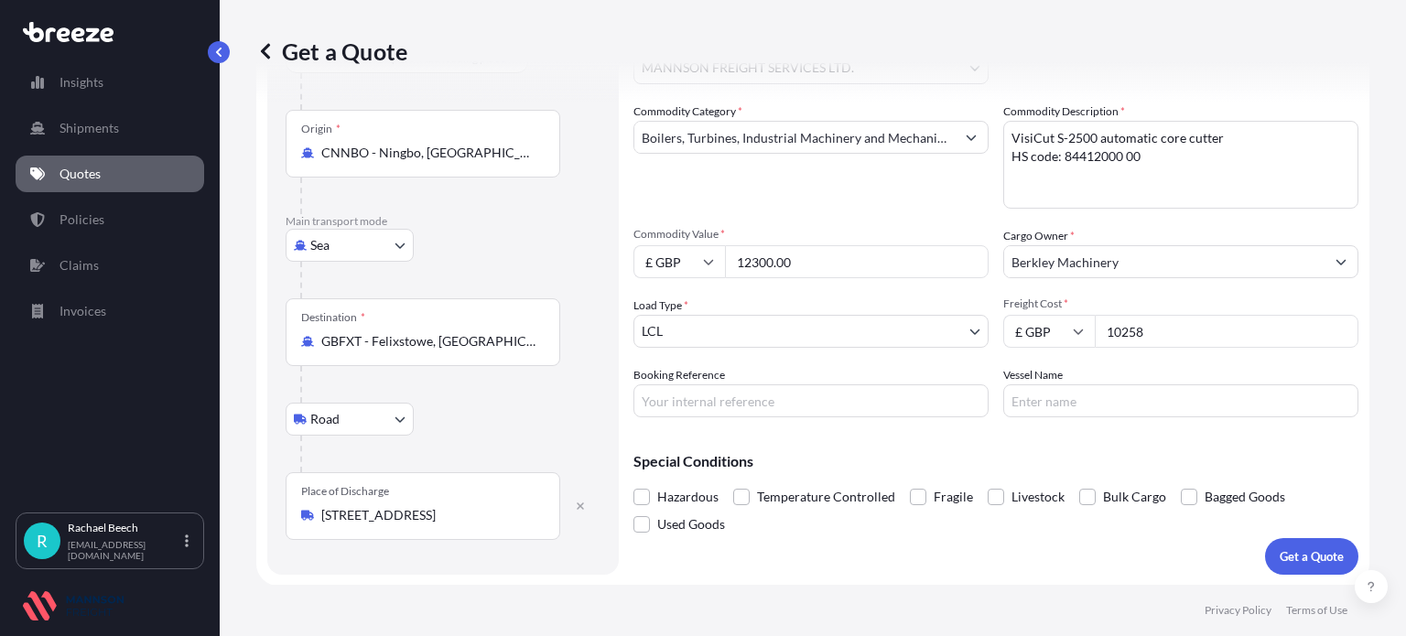
type input "10258"
click at [869, 580] on form "Route Details Reset Route Details Cover door to port - Add loading place Place …" at bounding box center [812, 276] width 1113 height 619
click at [1318, 555] on p "Get a Quote" at bounding box center [1312, 557] width 64 height 18
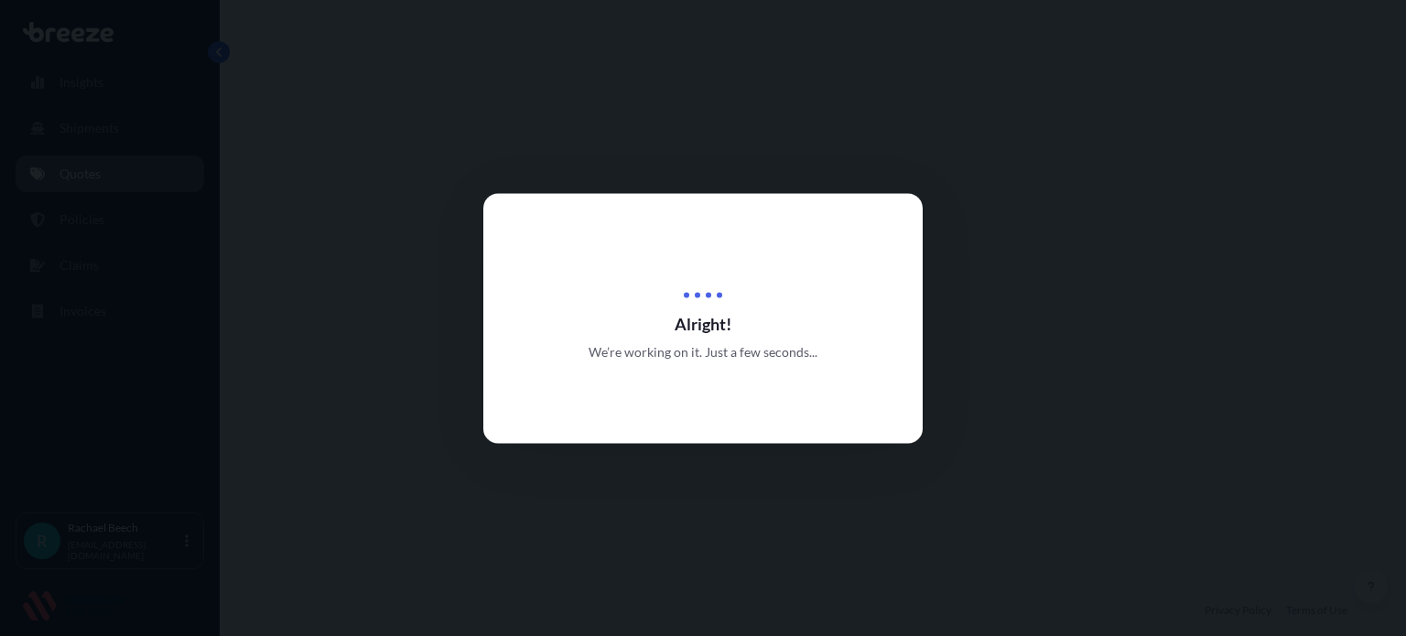
select select "Sea"
select select "Road"
select select "31417"
select select "1"
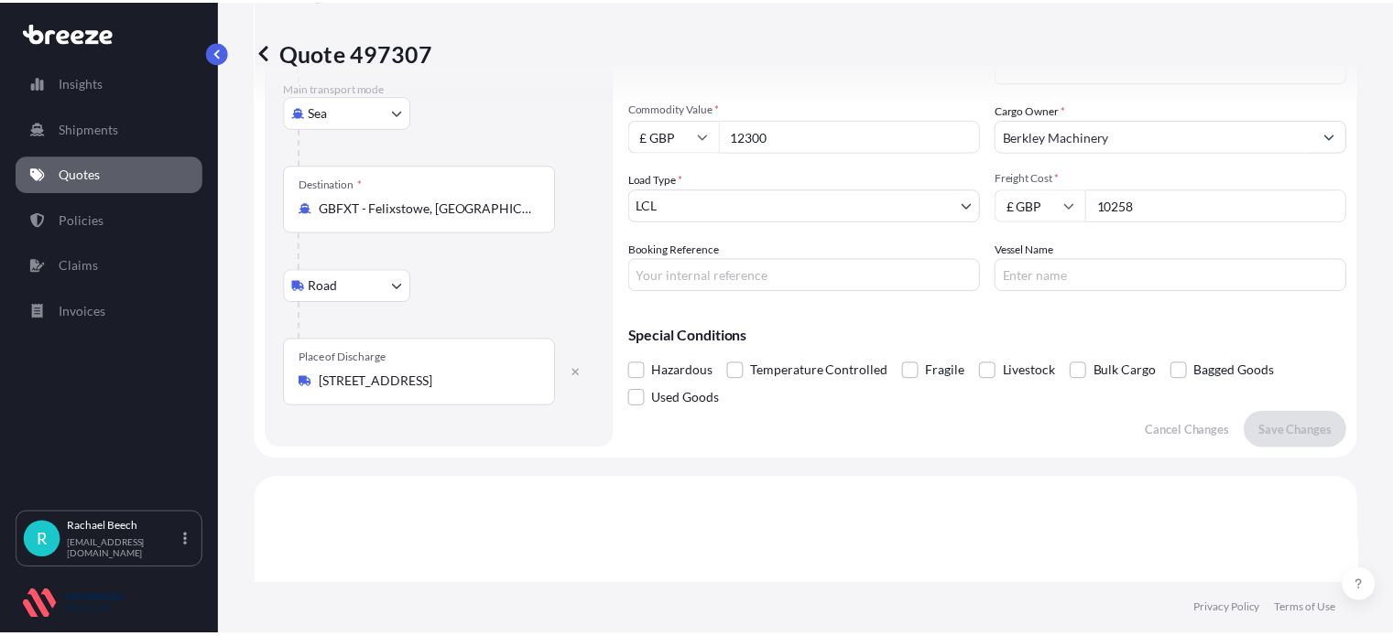
scroll to position [7, 0]
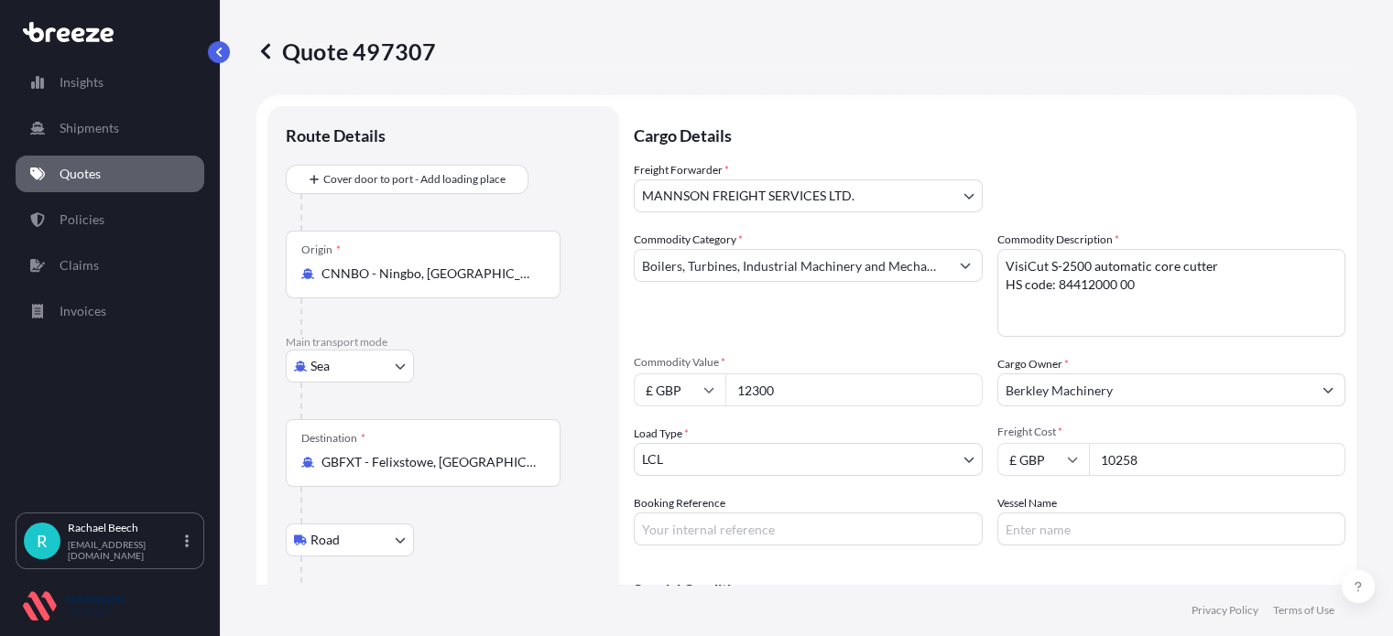
click at [979, 277] on div "Commodity Category * Boilers, Turbines, Industrial Machinery and Mechanical App…" at bounding box center [989, 388] width 711 height 315
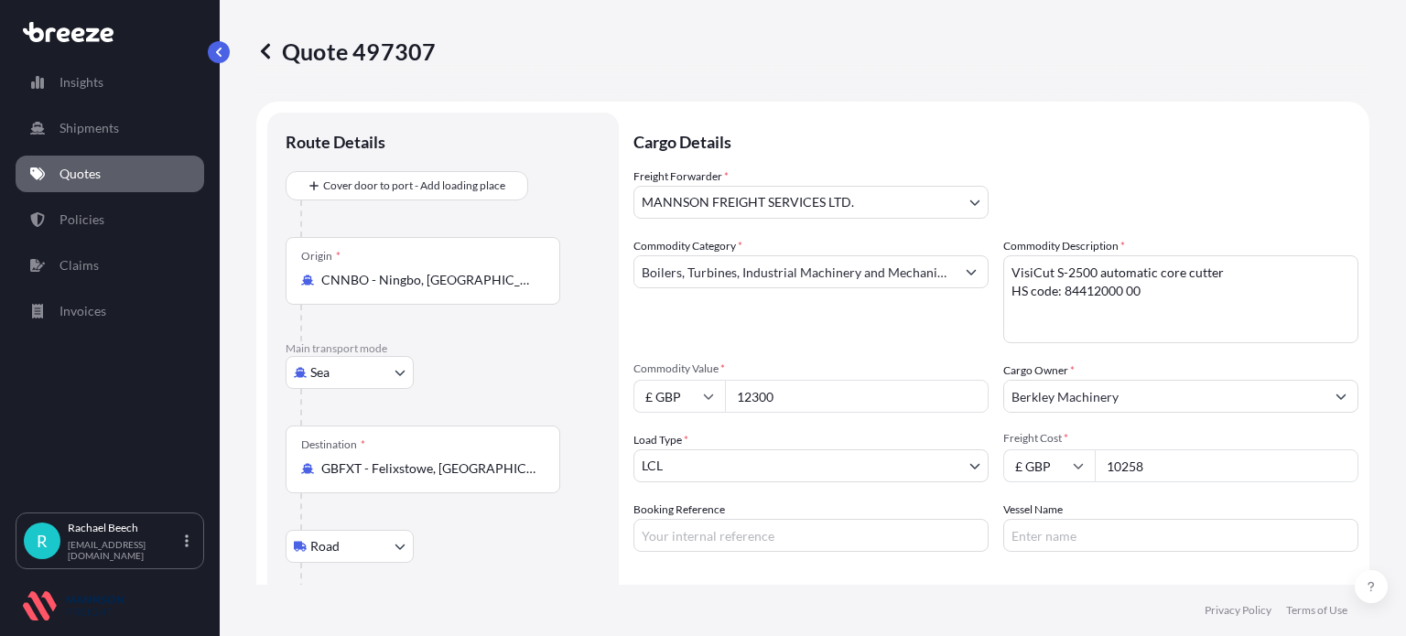
scroll to position [0, 0]
click at [71, 76] on p "Insights" at bounding box center [82, 82] width 44 height 18
select select "2025"
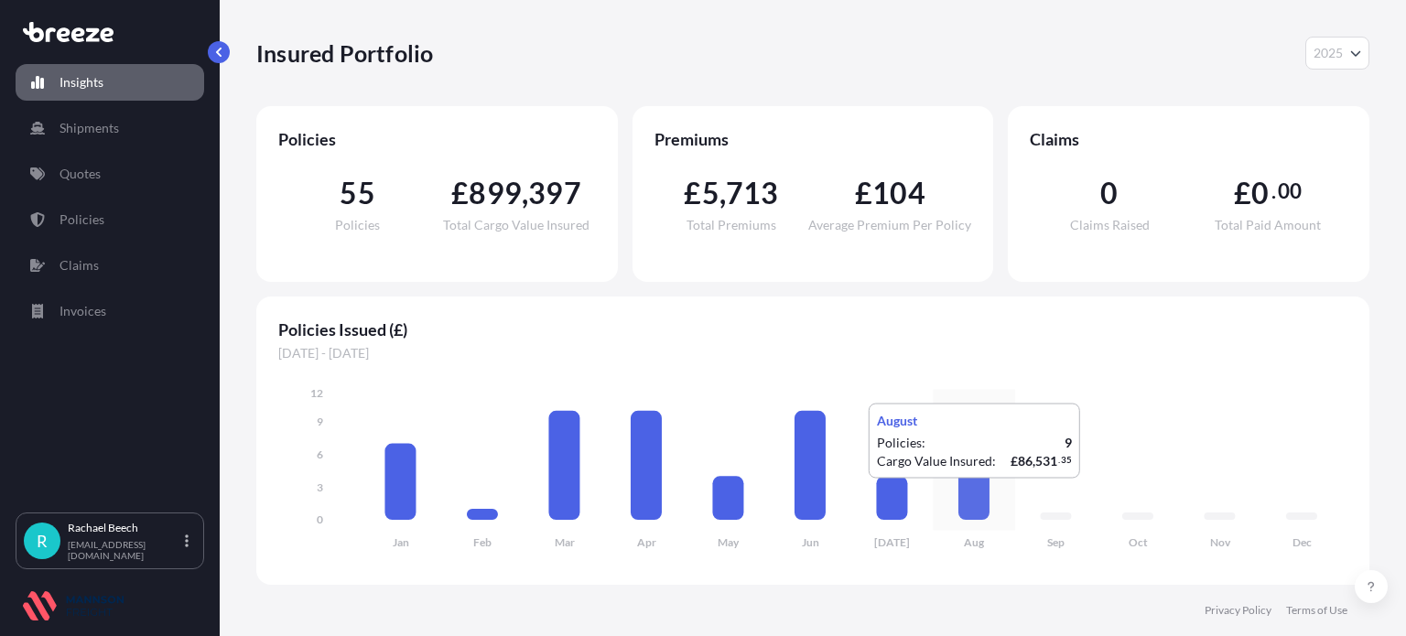
click at [969, 498] on icon at bounding box center [974, 471] width 31 height 98
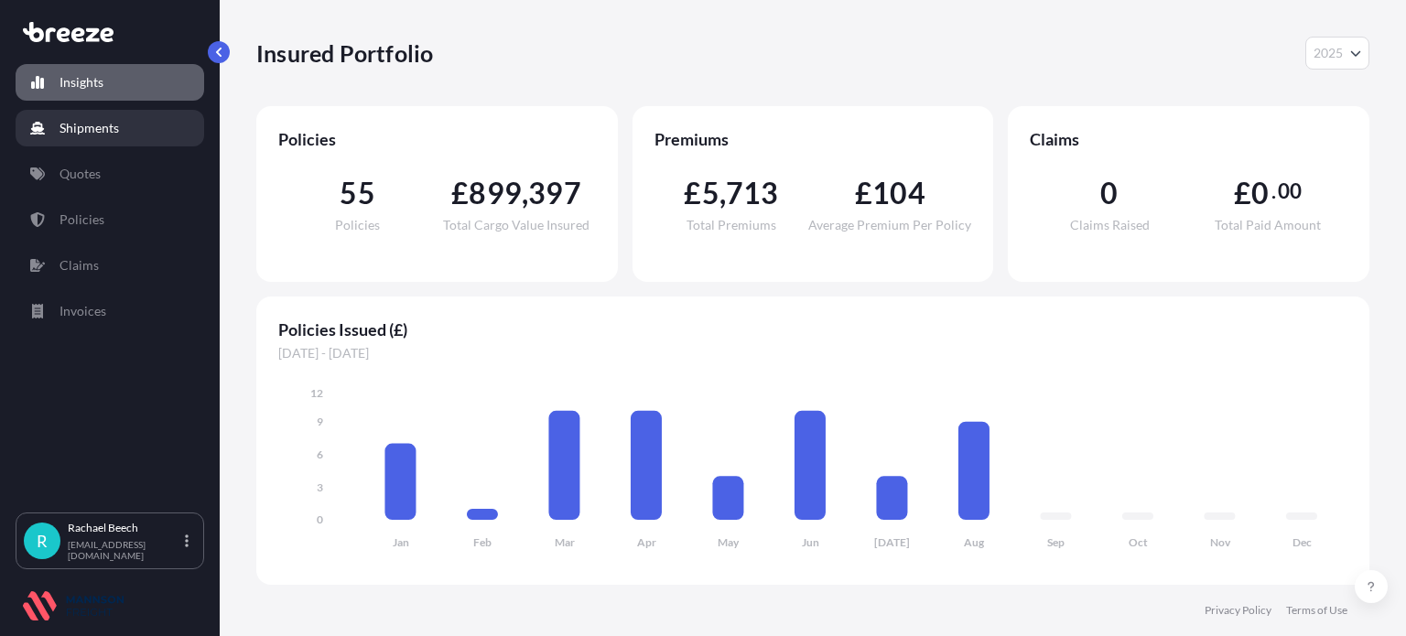
click at [81, 133] on p "Shipments" at bounding box center [90, 128] width 60 height 18
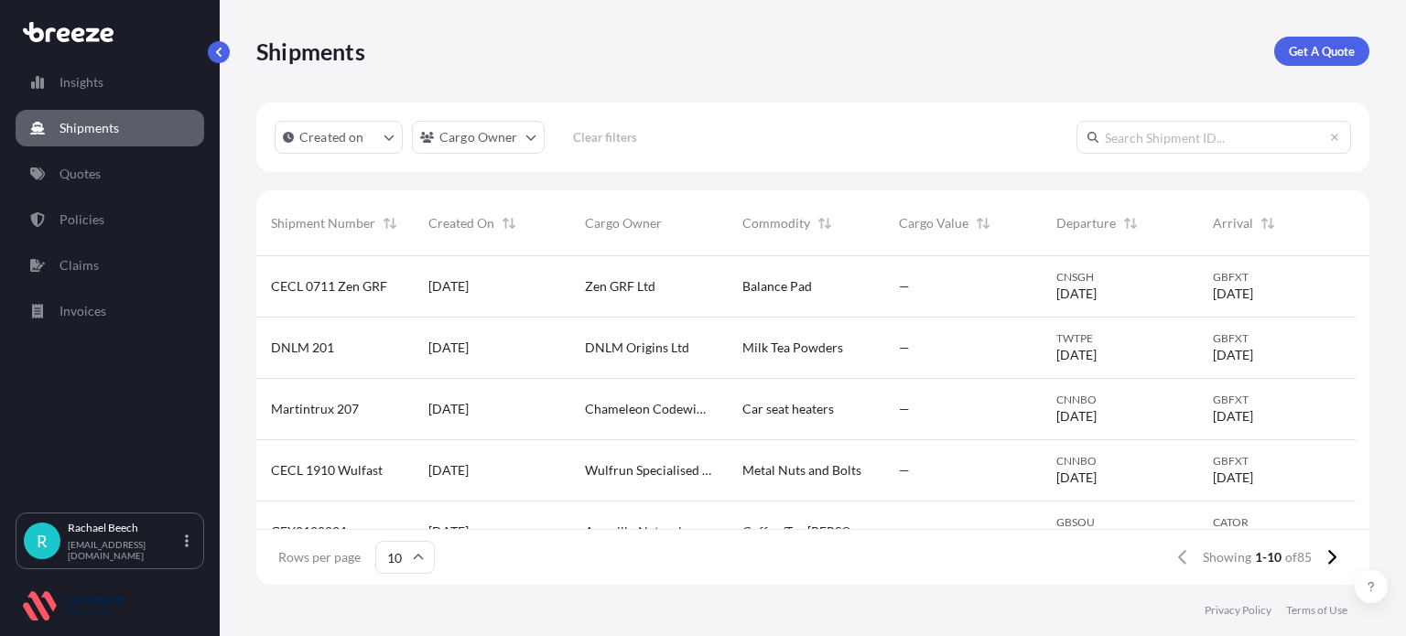
click at [586, 288] on span "Zen GRF Ltd" at bounding box center [620, 286] width 71 height 18
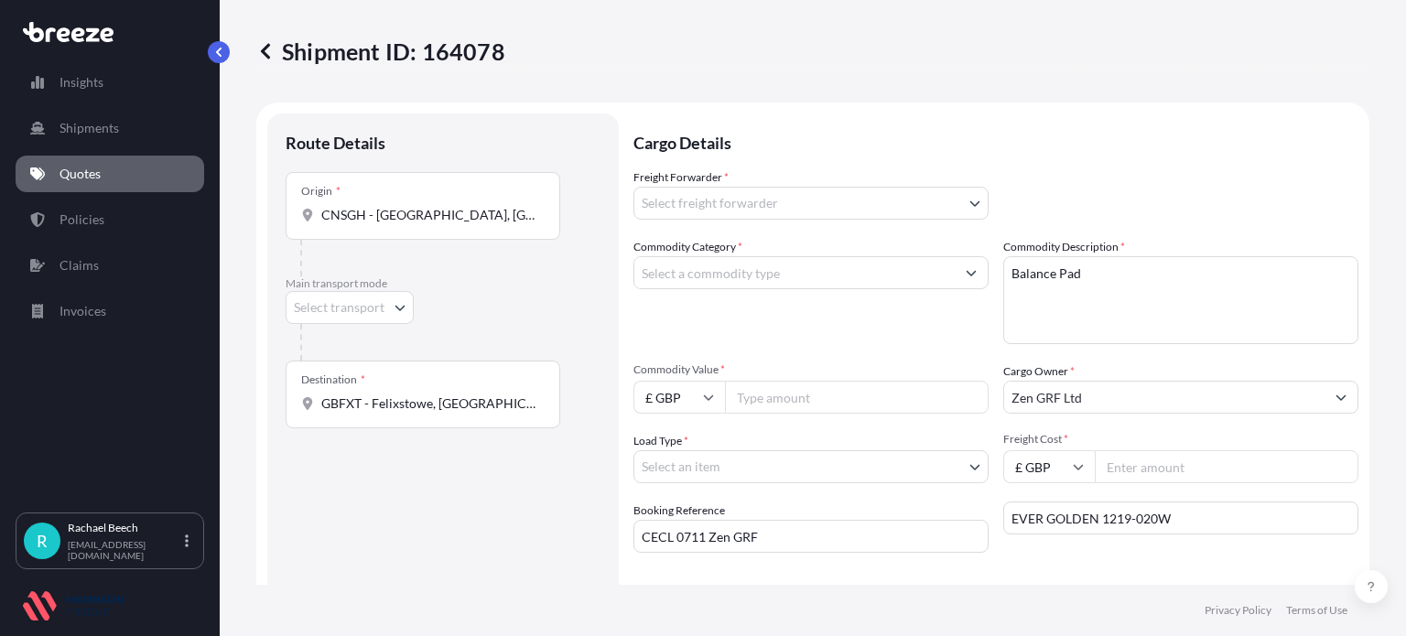
click at [108, 175] on link "Quotes" at bounding box center [110, 174] width 189 height 37
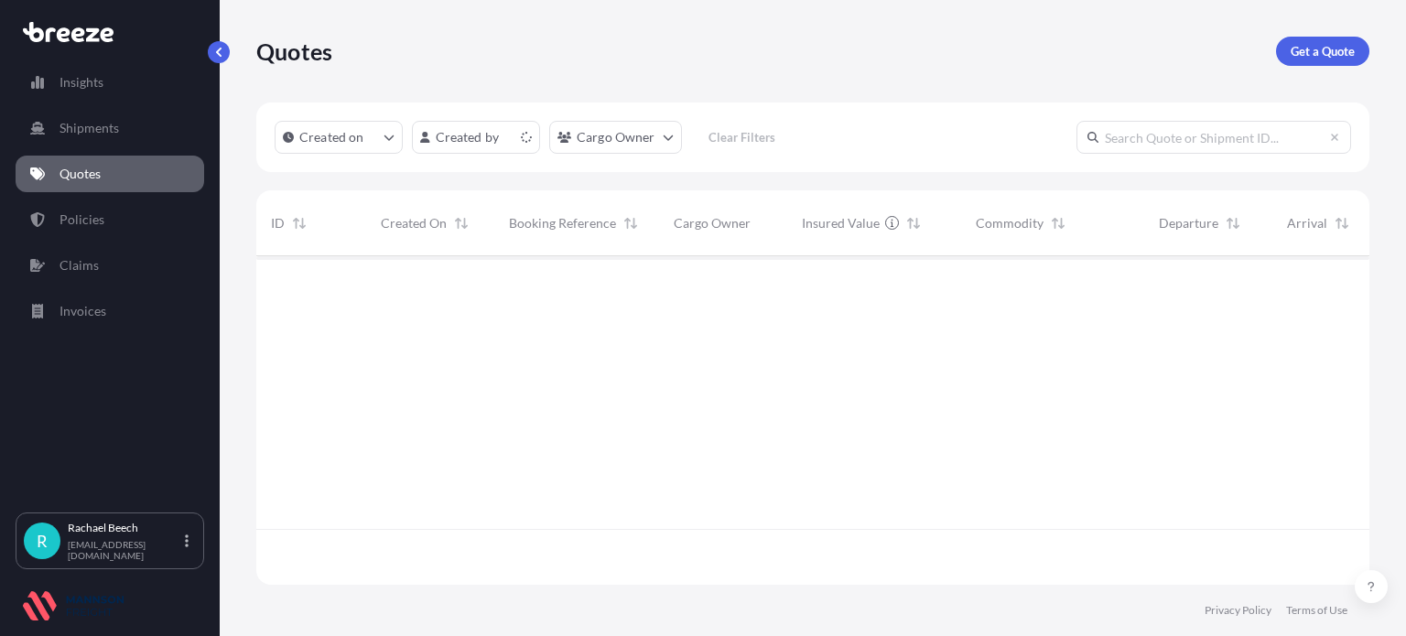
scroll to position [325, 1099]
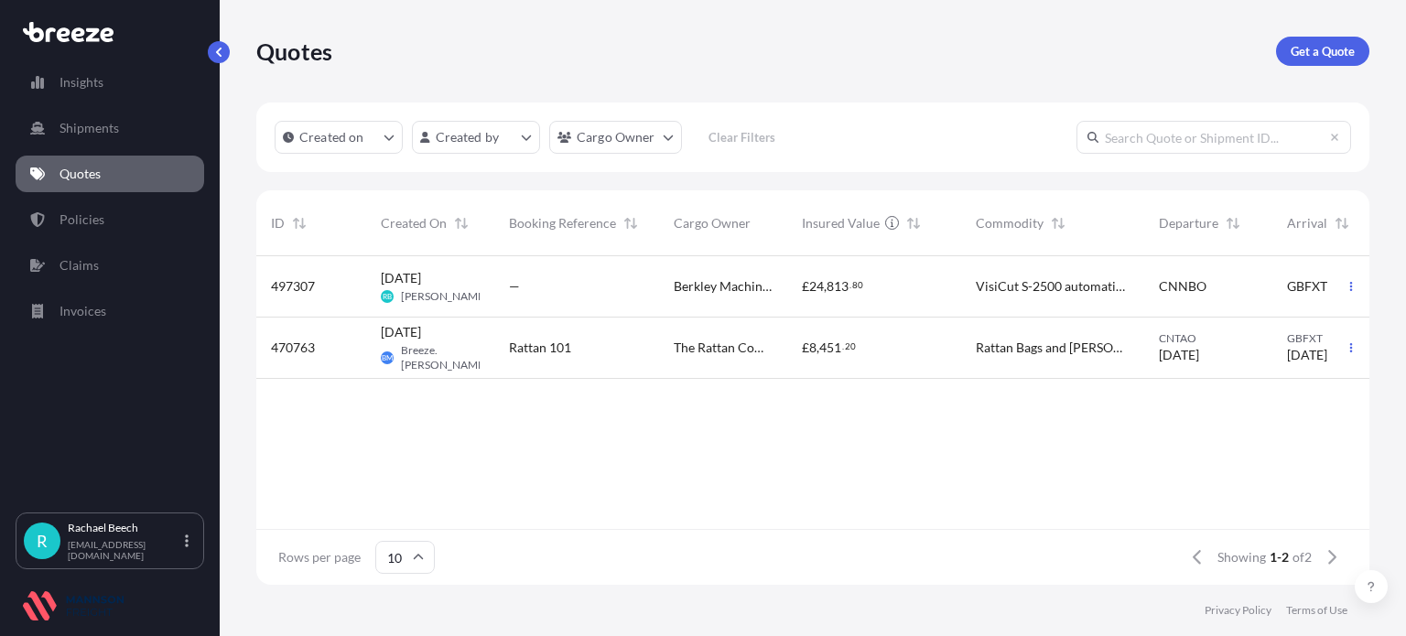
click at [702, 348] on span "The Rattan Company Ltd" at bounding box center [723, 348] width 99 height 18
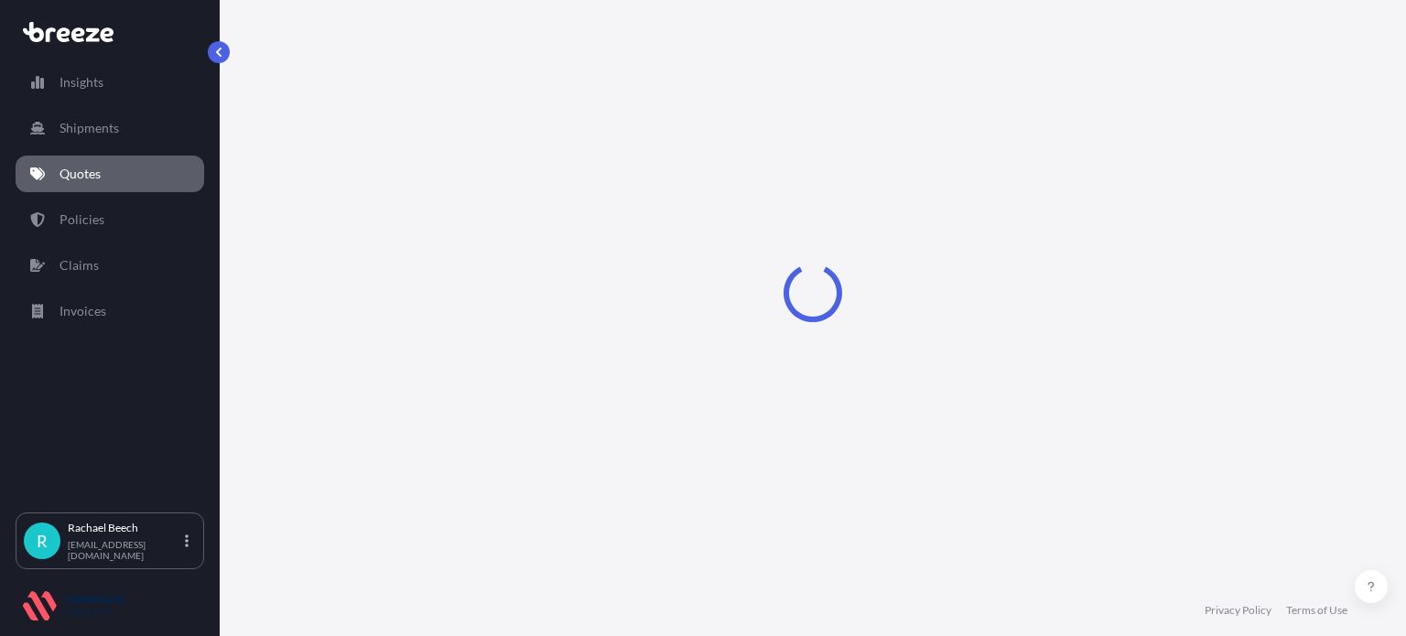
select select "Sea"
select select "31417"
select select "2"
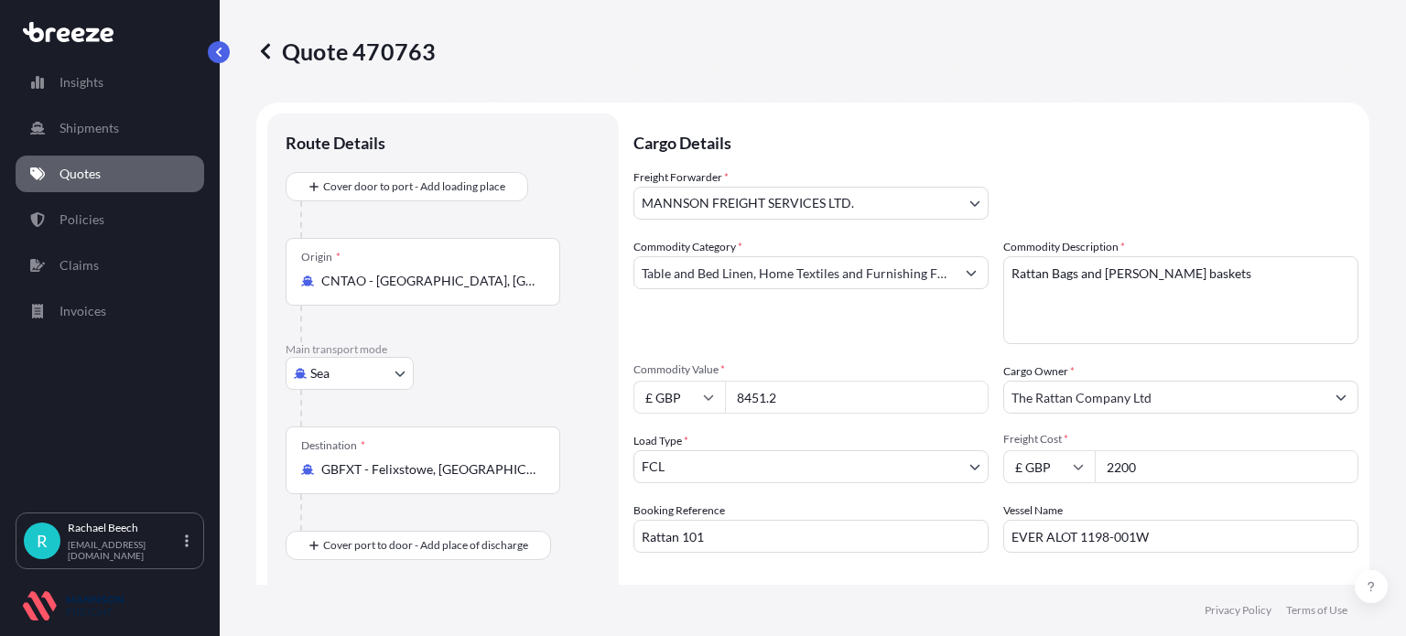
click at [100, 174] on p "Quotes" at bounding box center [80, 174] width 41 height 18
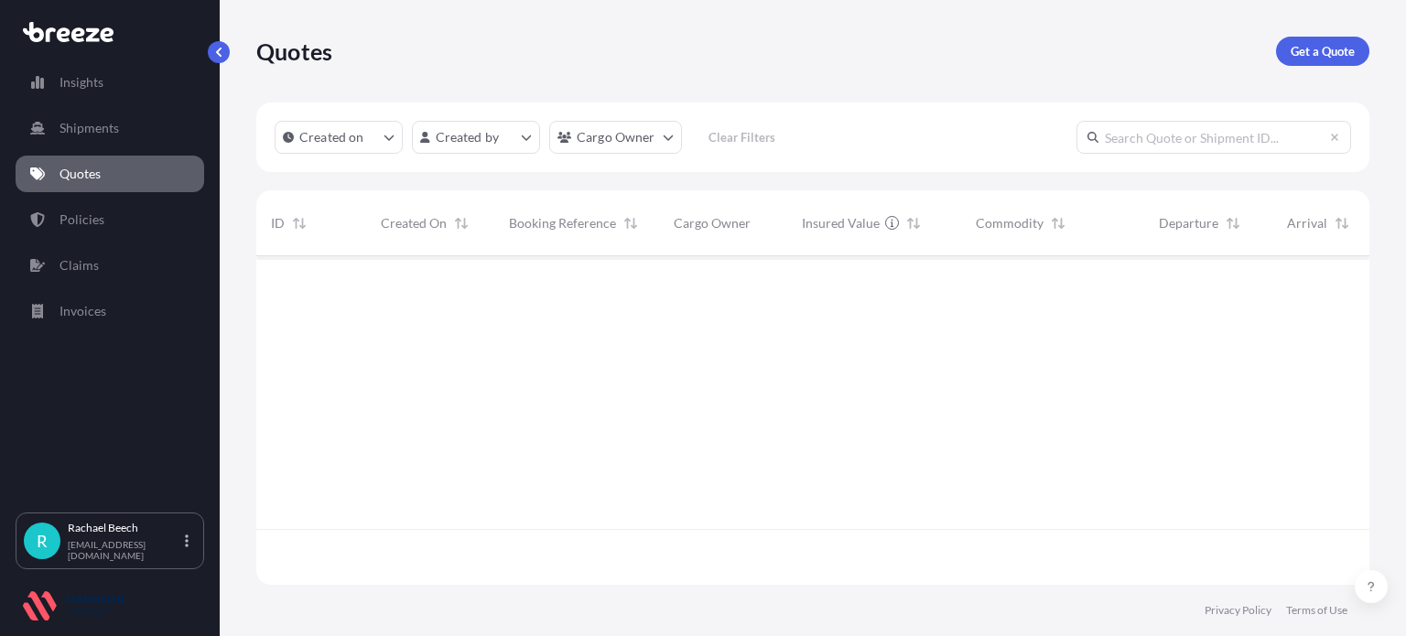
scroll to position [325, 1099]
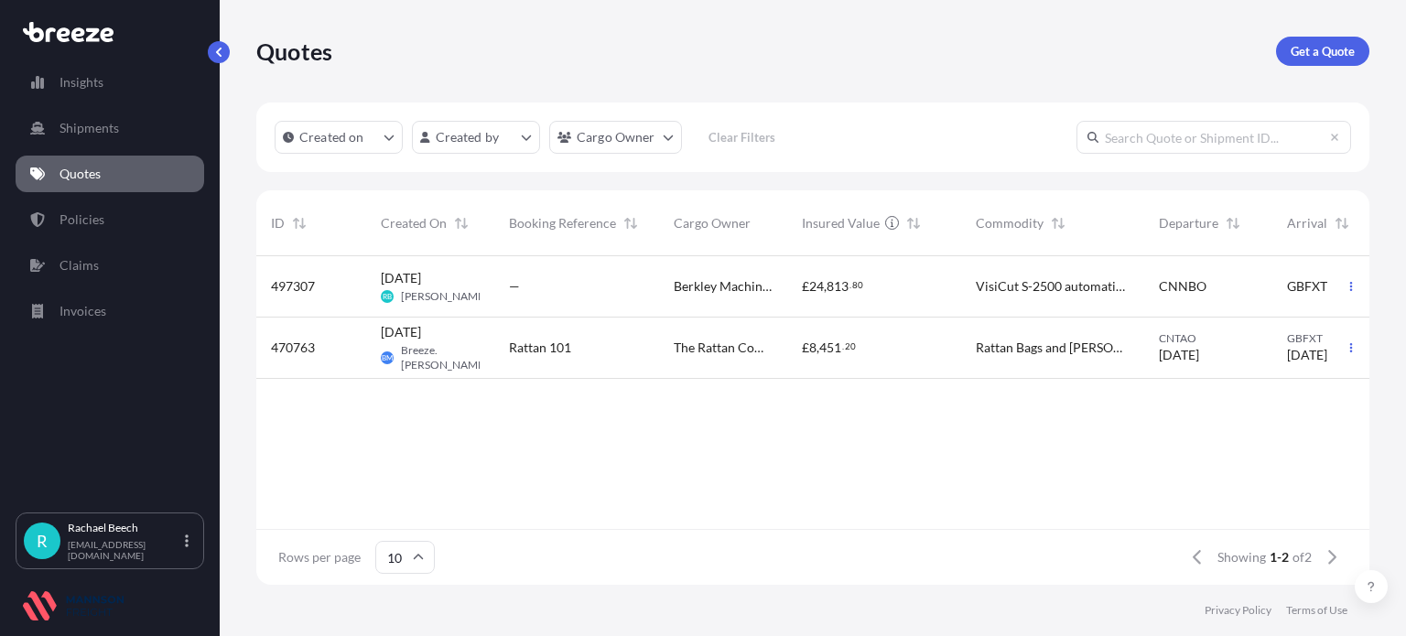
click at [454, 276] on span "[DATE] RB [PERSON_NAME]" at bounding box center [430, 286] width 99 height 35
select select "Sea"
select select "Road"
select select "31417"
select select "1"
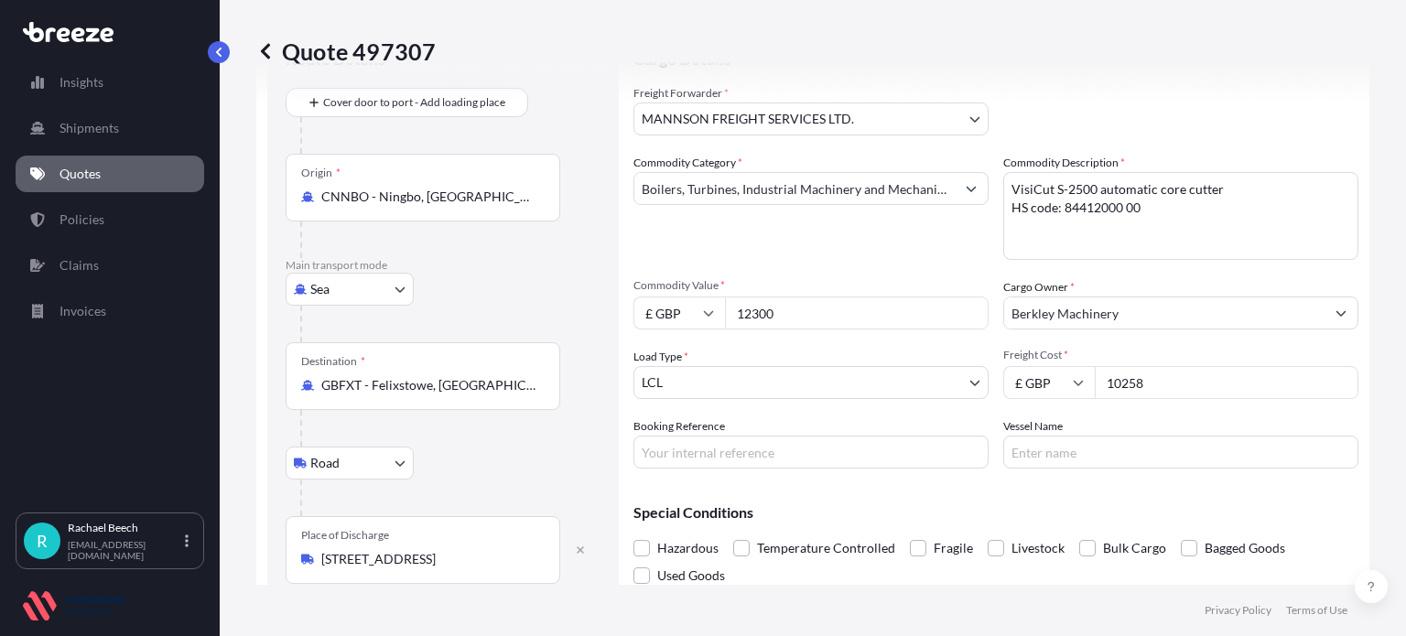
scroll to position [7, 0]
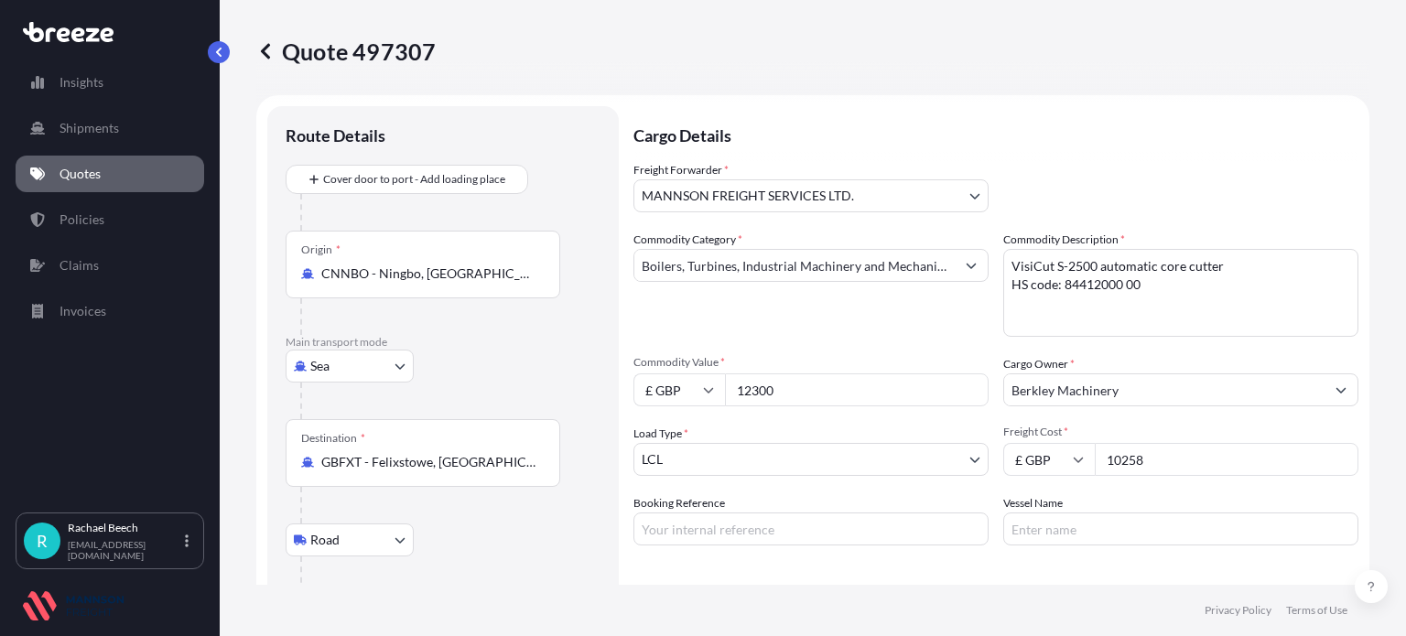
click at [1173, 450] on input "10258" at bounding box center [1227, 459] width 264 height 33
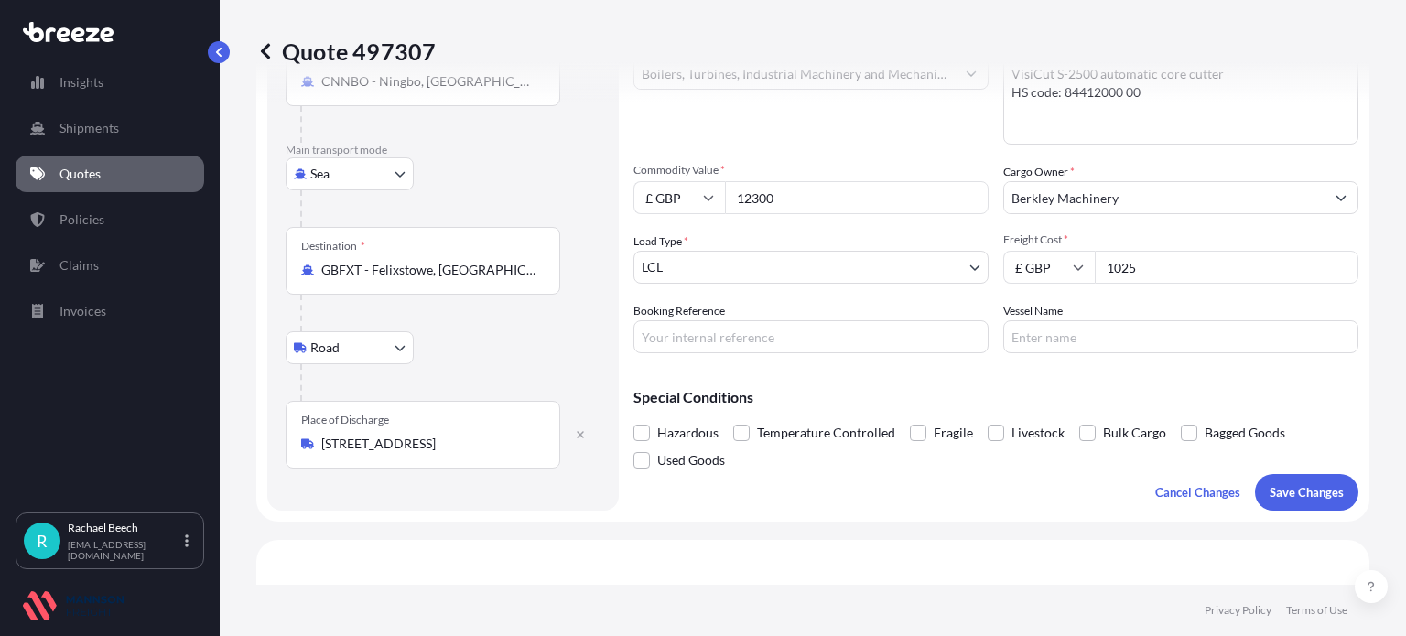
scroll to position [190, 0]
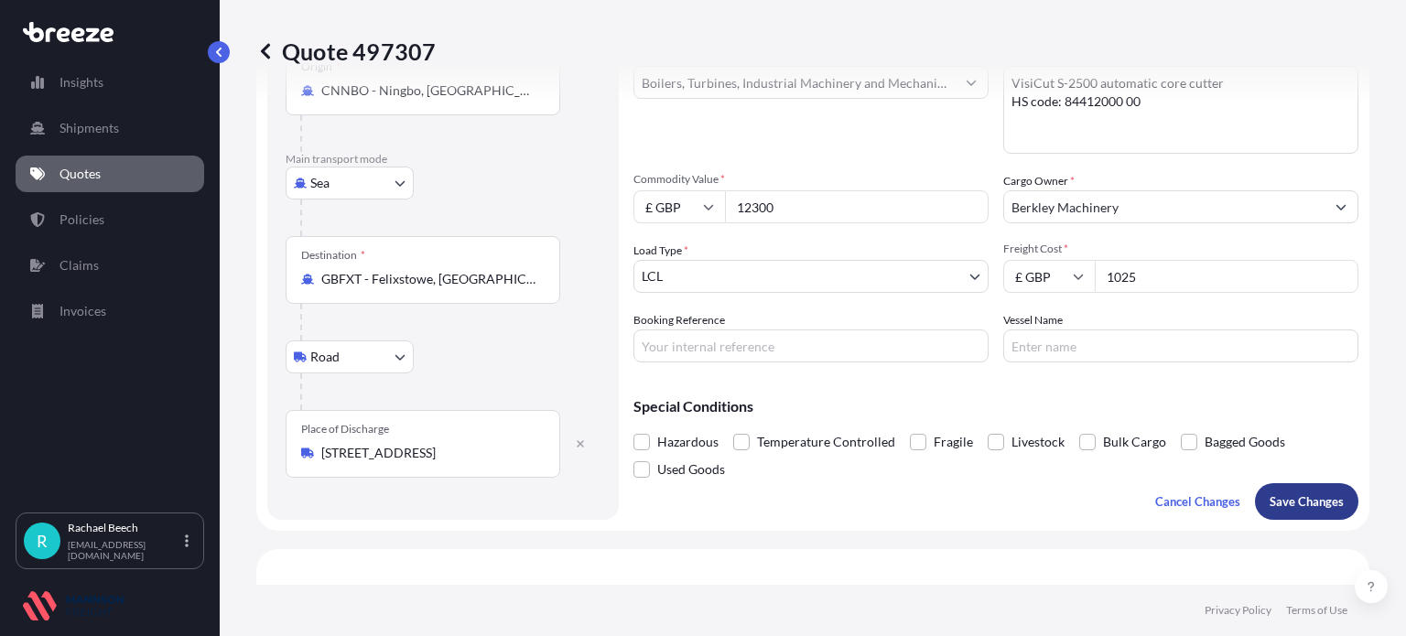
type input "1025"
click at [1293, 501] on p "Save Changes" at bounding box center [1307, 502] width 74 height 18
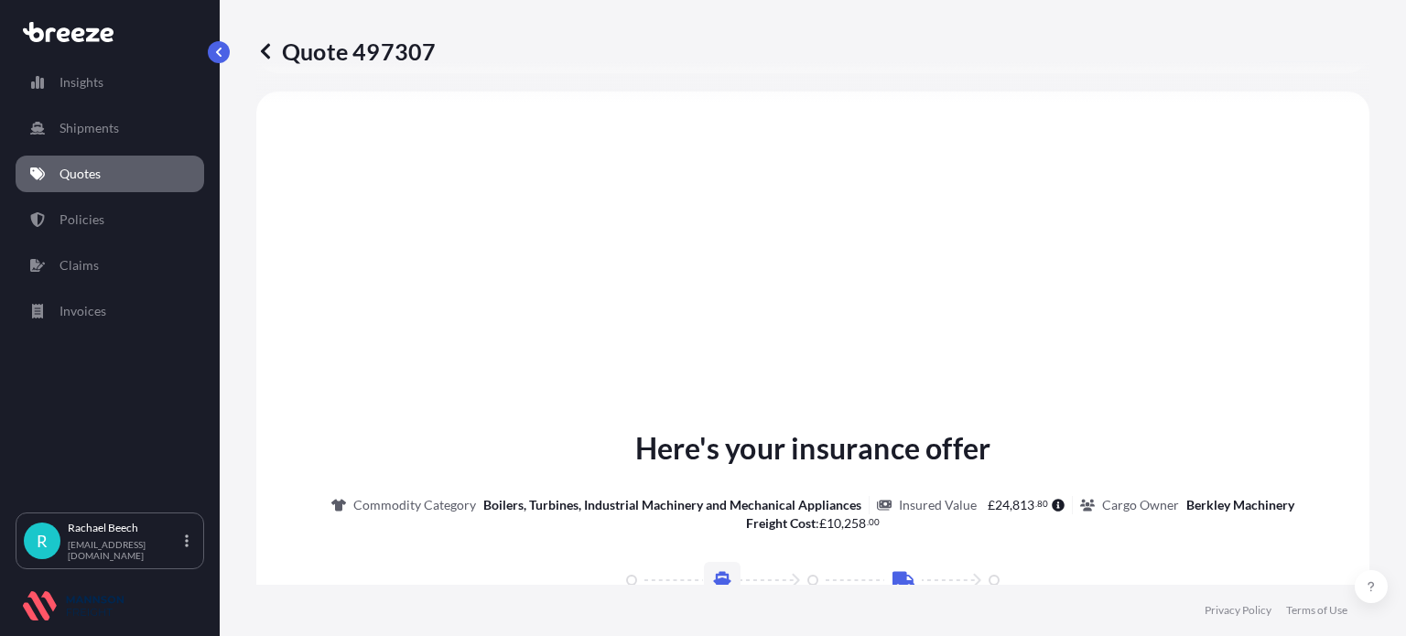
select select "Sea"
select select "Road"
select select "31417"
select select "1"
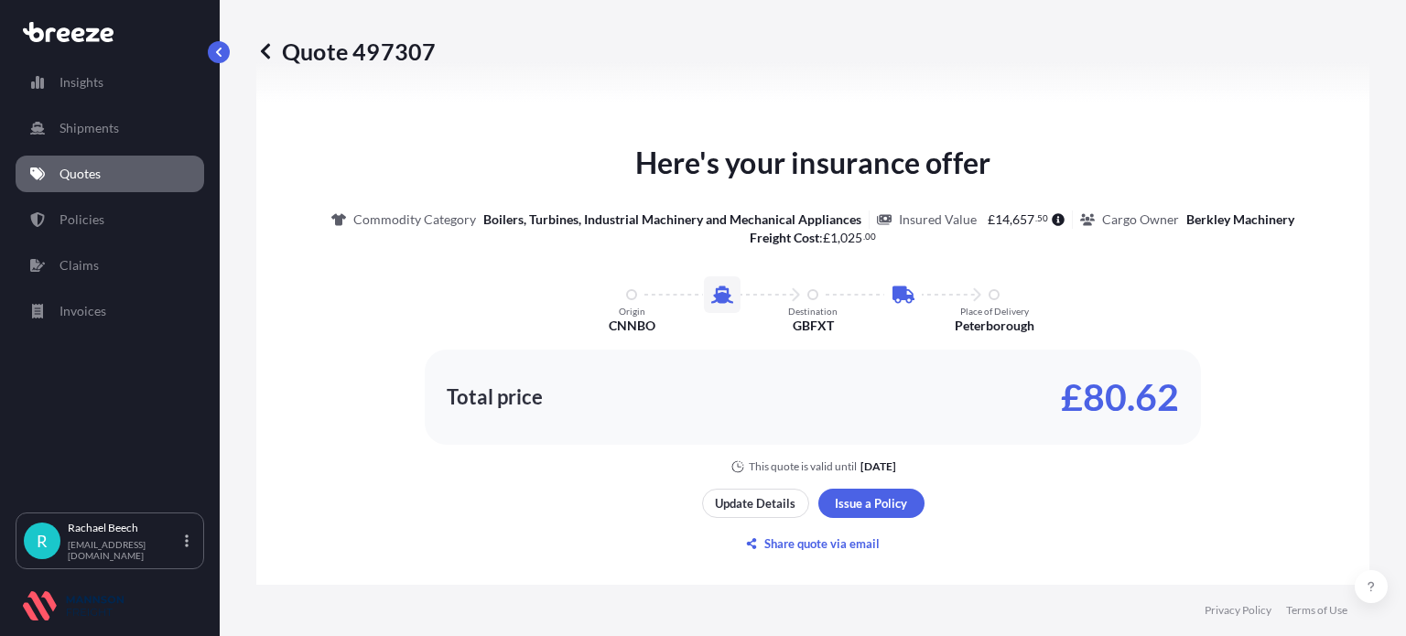
scroll to position [923, 0]
